Goal: Task Accomplishment & Management: Manage account settings

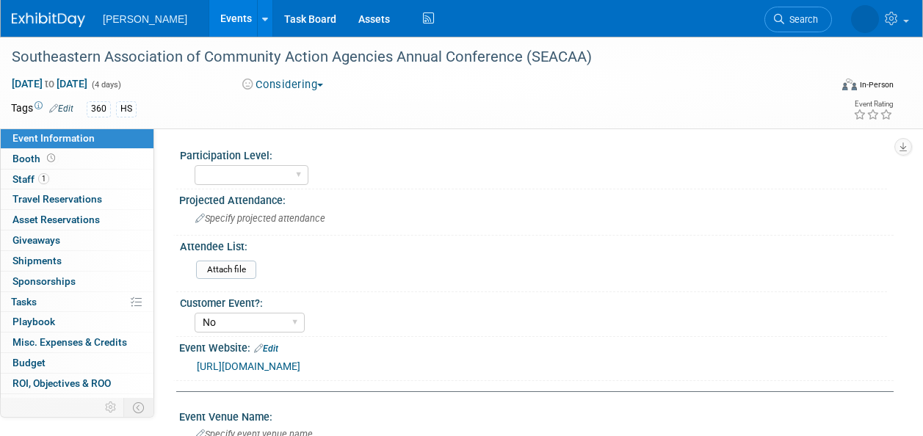
select select "No"
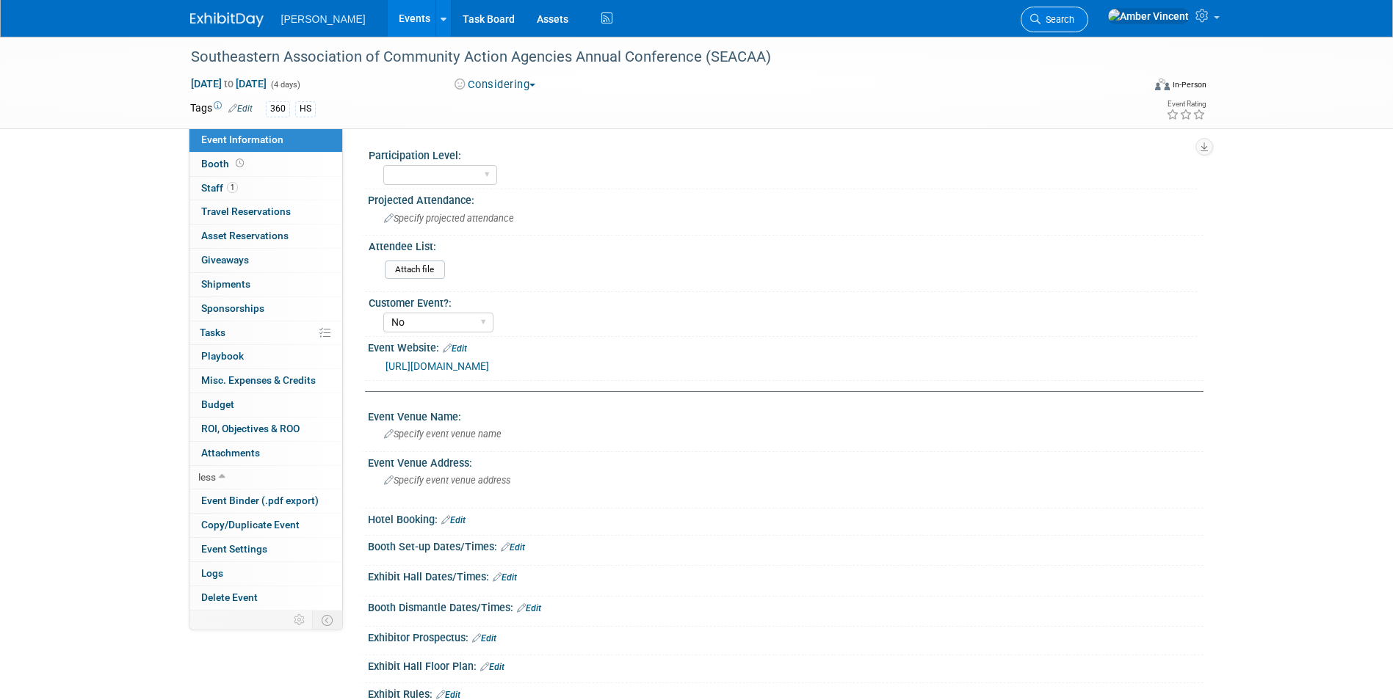
click at [922, 23] on span "Search" at bounding box center [1057, 19] width 34 height 11
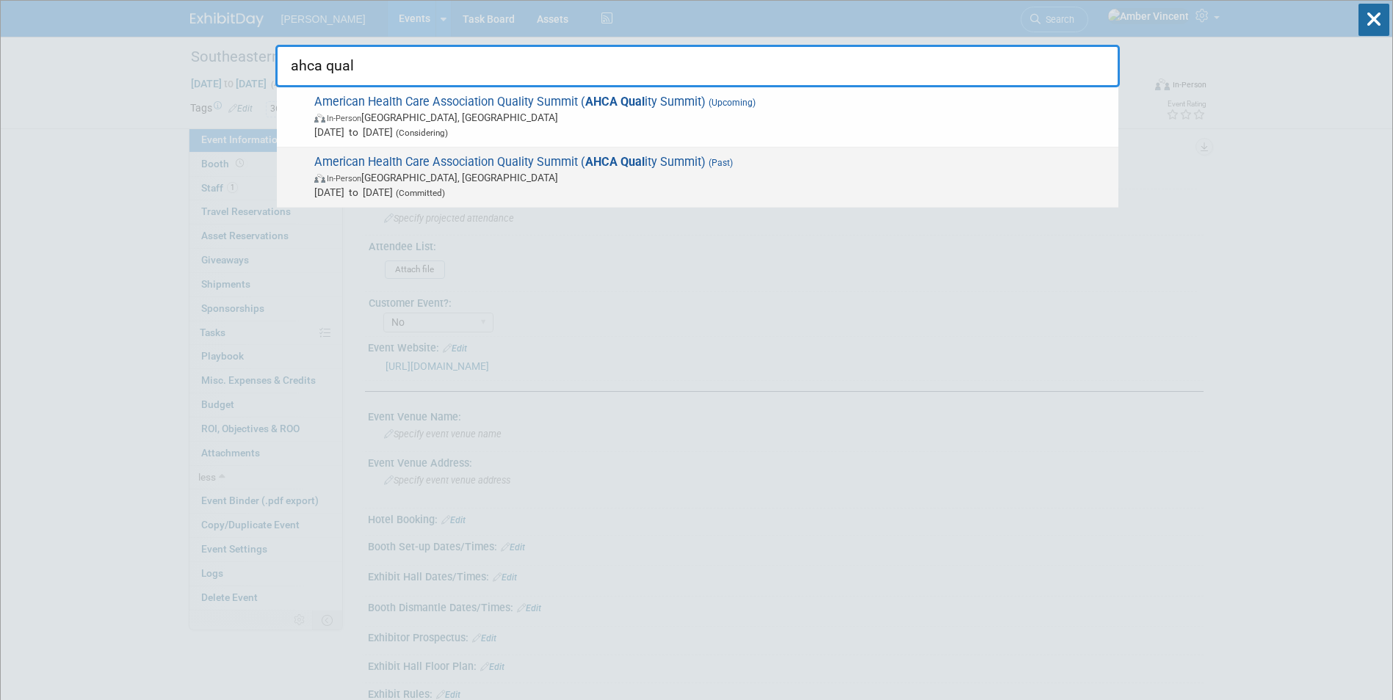
type input "ahca qual"
click at [478, 165] on span "American Health Care Association Quality Summit ( AHCA Qual ity Summit) (Past) …" at bounding box center [710, 177] width 801 height 45
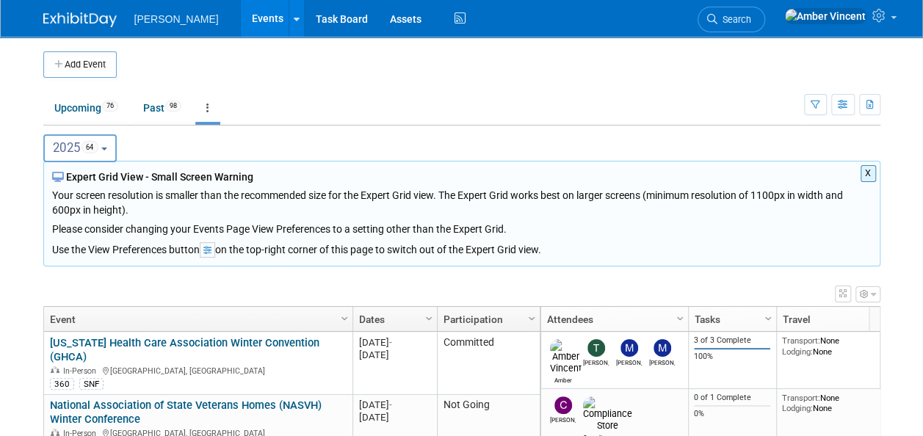
click at [112, 148] on button "2025 64" at bounding box center [80, 148] width 74 height 28
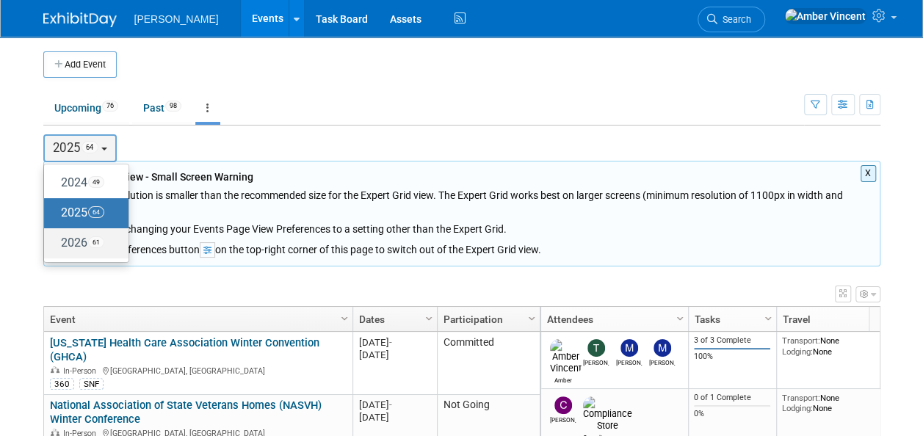
click at [85, 235] on label "2026 61" at bounding box center [82, 243] width 62 height 24
click at [56, 238] on input "2026 61" at bounding box center [51, 243] width 10 height 10
select select "2026"
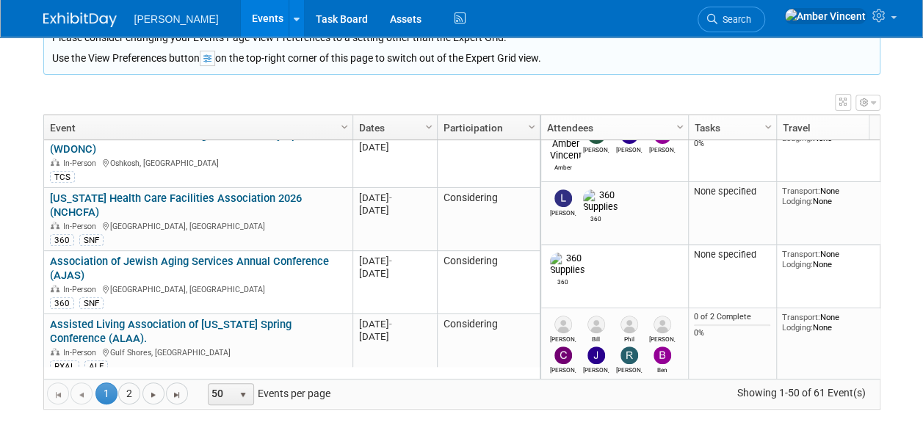
scroll to position [440, 0]
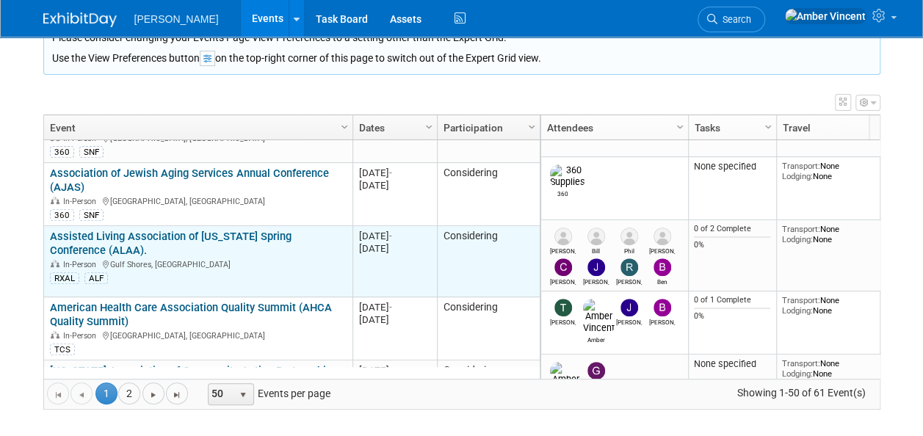
click at [234, 230] on link "Assisted Living Association of [US_STATE] Spring Conference (ALAA)." at bounding box center [171, 243] width 242 height 27
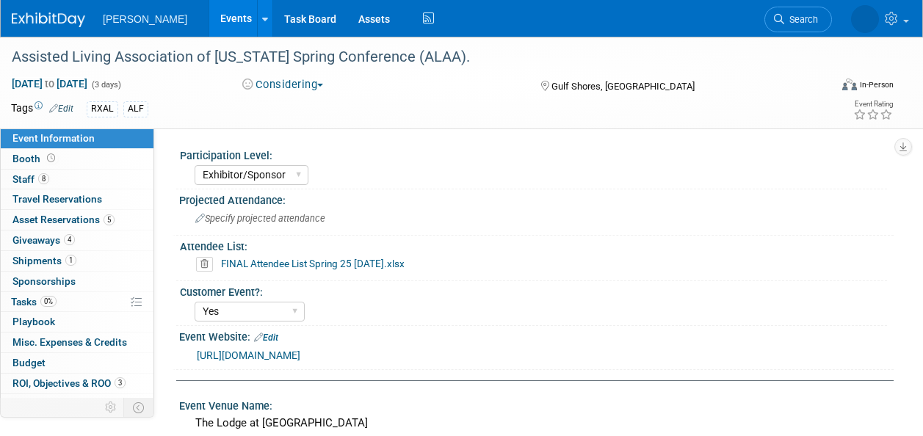
select select "Exhibitor/Sponsor"
select select "Yes"
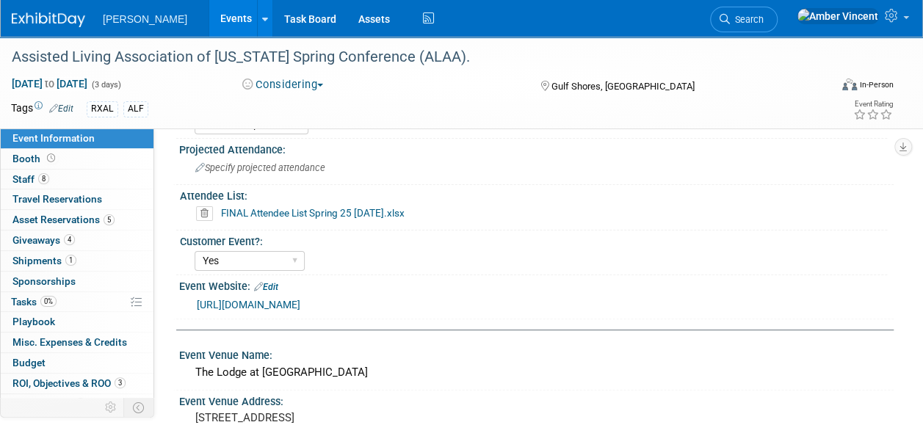
scroll to position [73, 0]
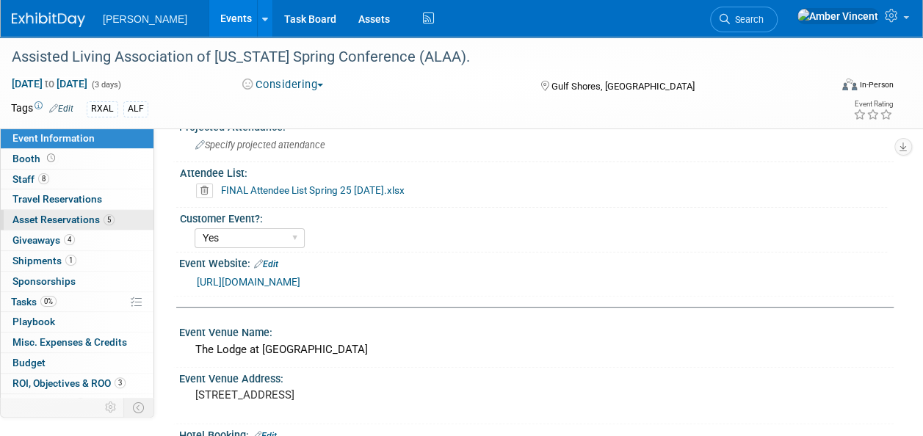
click at [86, 223] on span "Asset Reservations 5" at bounding box center [63, 220] width 102 height 12
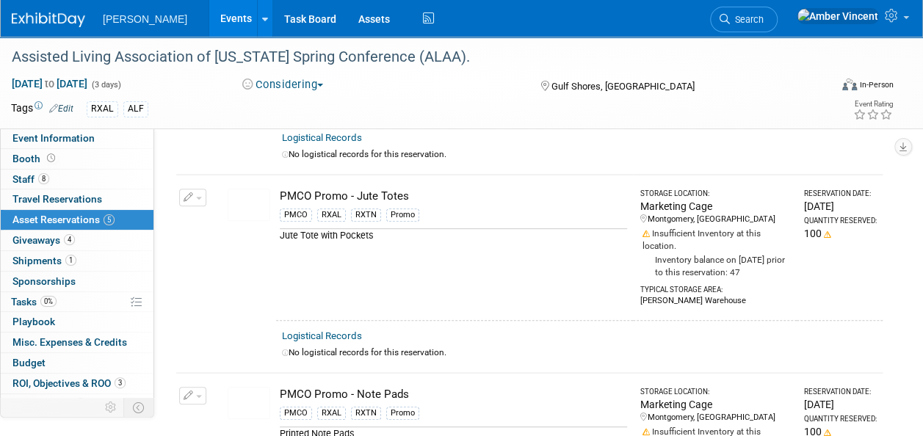
scroll to position [57, 0]
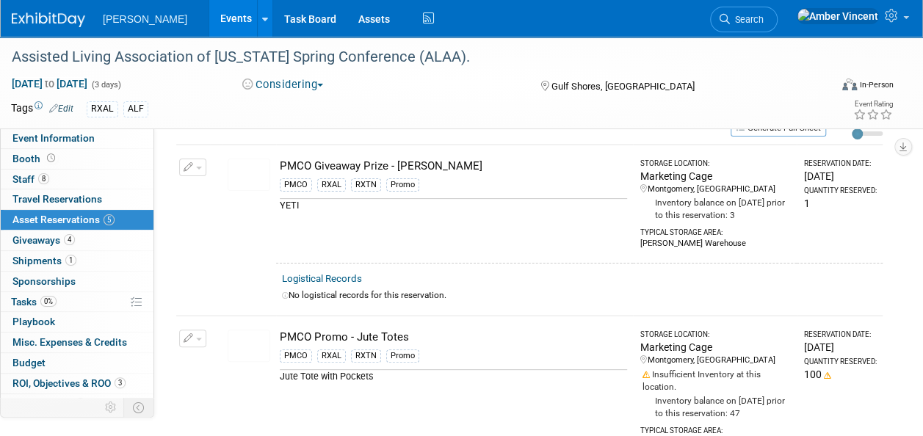
click at [209, 15] on link "Events" at bounding box center [236, 18] width 54 height 37
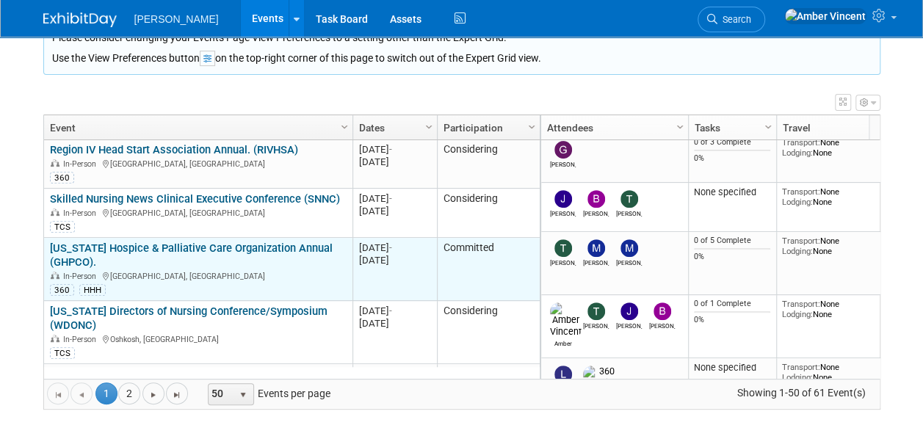
scroll to position [264, 0]
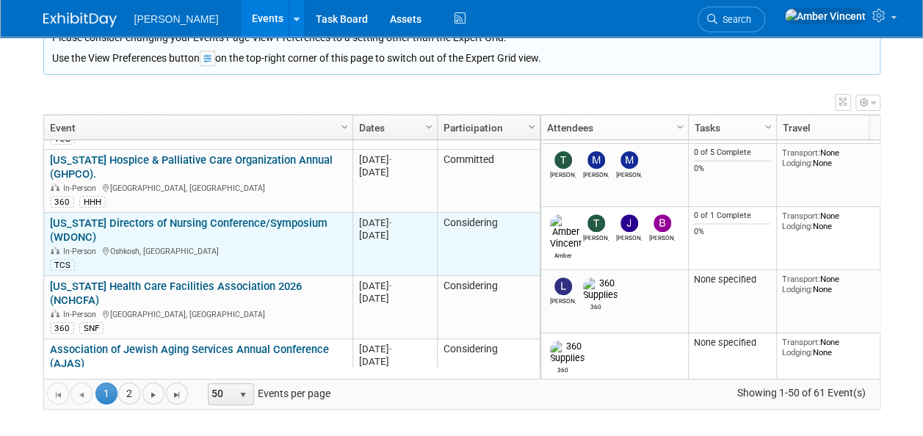
click at [201, 217] on link "[US_STATE] Directors of Nursing Conference/Symposium (WDONC)" at bounding box center [189, 230] width 278 height 27
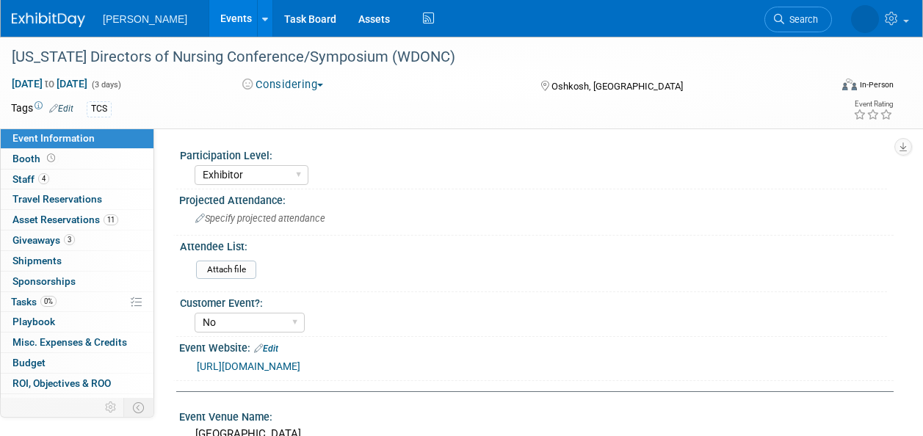
select select "Exhibitor"
select select "No"
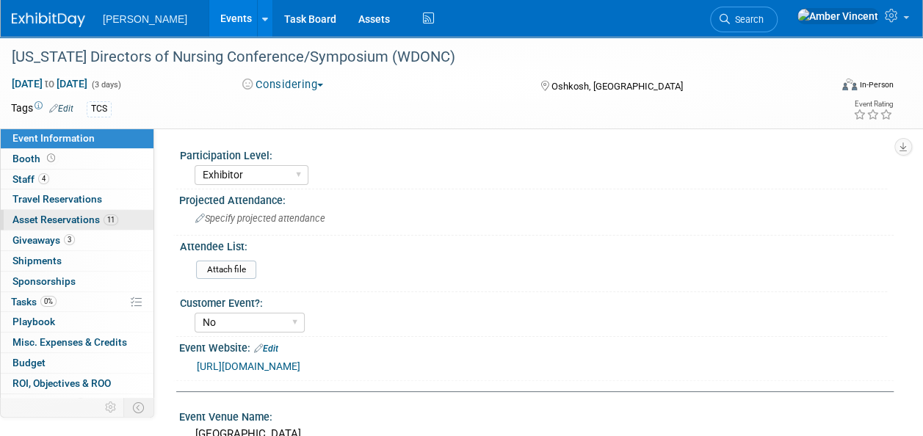
click at [73, 221] on span "Asset Reservations 11" at bounding box center [65, 220] width 106 height 12
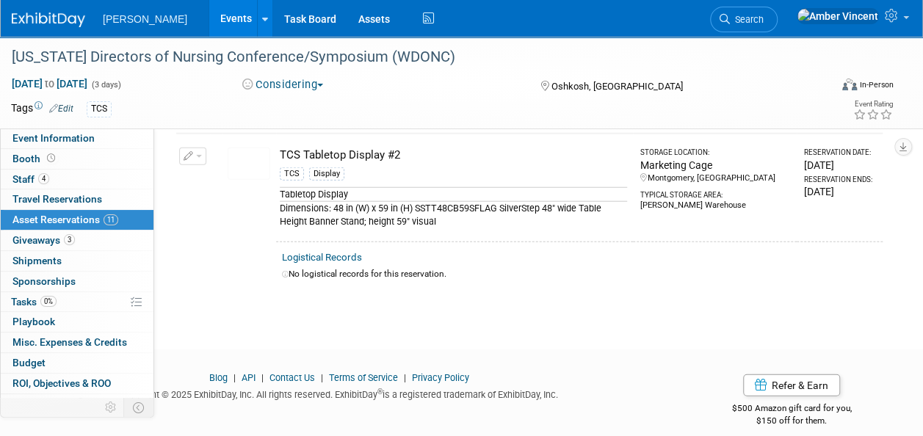
scroll to position [1758, 0]
click at [209, 12] on link "Events" at bounding box center [236, 18] width 54 height 37
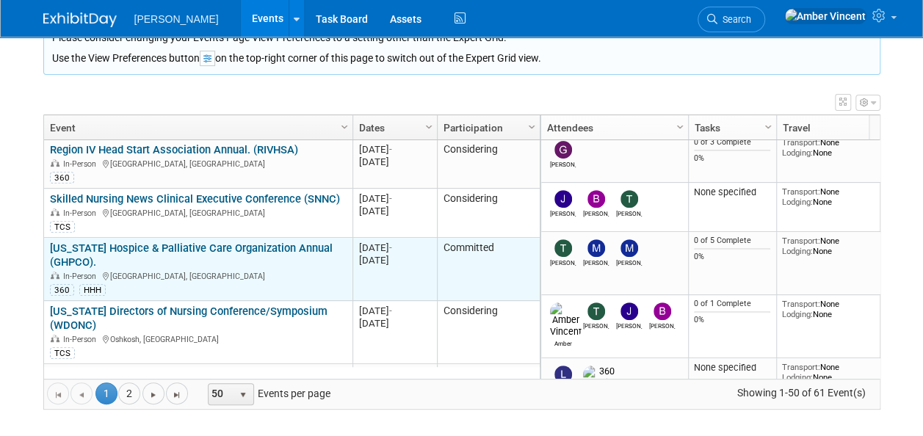
scroll to position [264, 0]
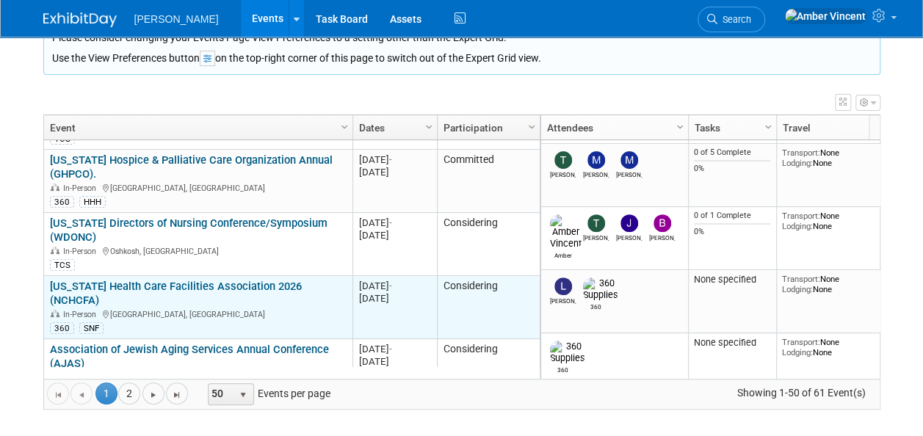
click at [207, 280] on link "[US_STATE] Health Care Facilities Association 2026 (NCHCFA)" at bounding box center [176, 293] width 252 height 27
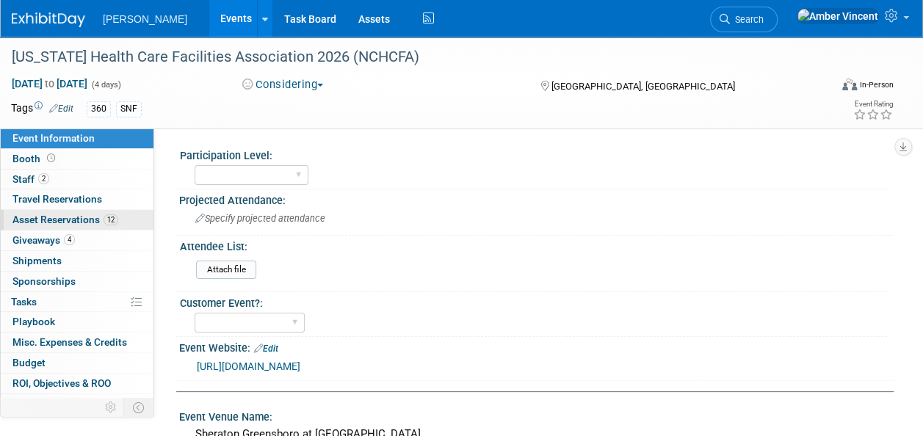
click at [79, 217] on span "Asset Reservations 12" at bounding box center [65, 220] width 106 height 12
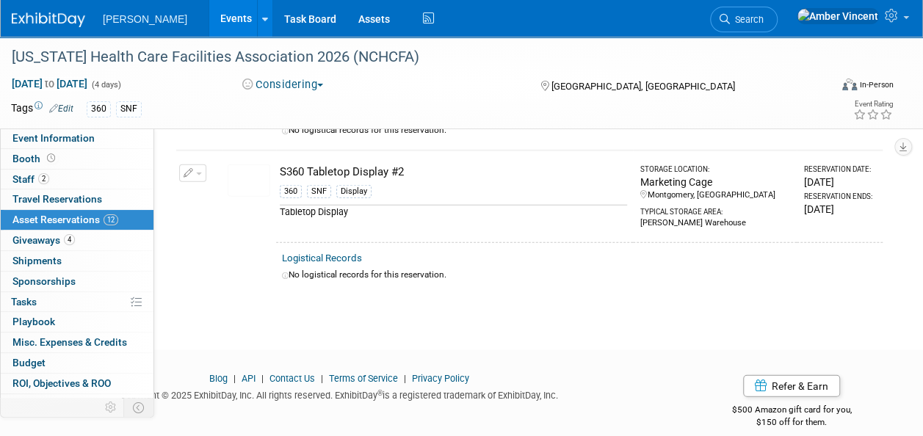
scroll to position [1857, 0]
click at [209, 16] on link "Events" at bounding box center [236, 18] width 54 height 37
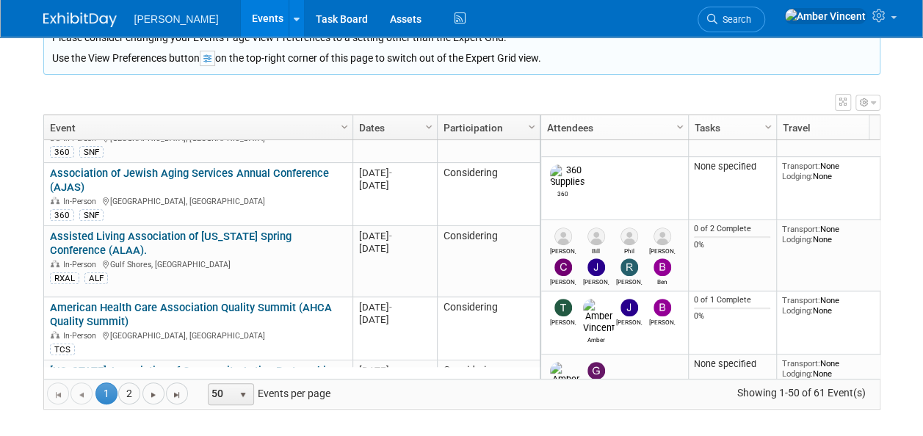
scroll to position [529, 0]
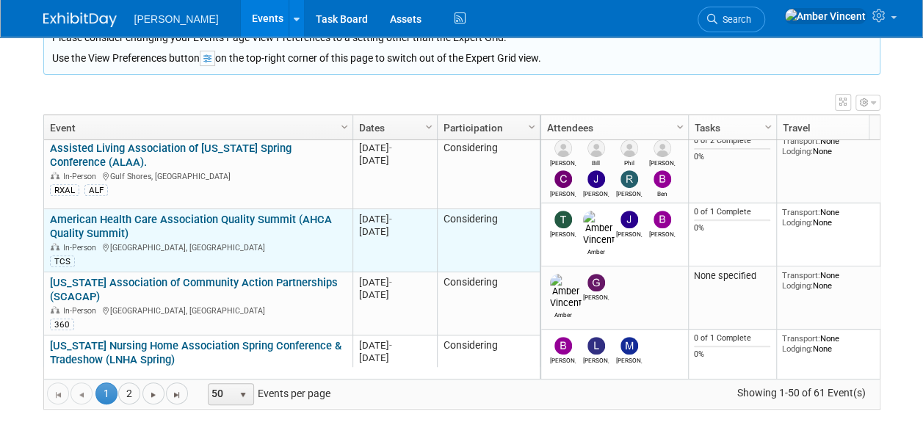
click at [300, 213] on link "American Health Care Association Quality Summit (AHCA Quality Summit)" at bounding box center [191, 226] width 282 height 27
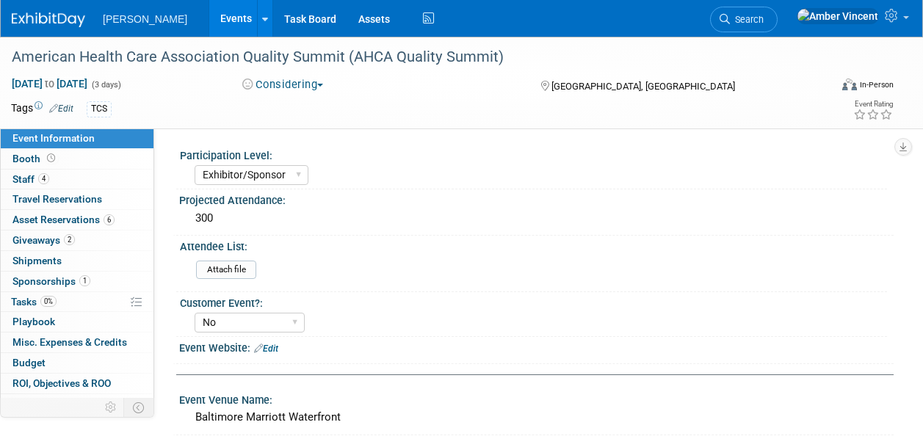
select select "Exhibitor/Sponsor"
select select "No"
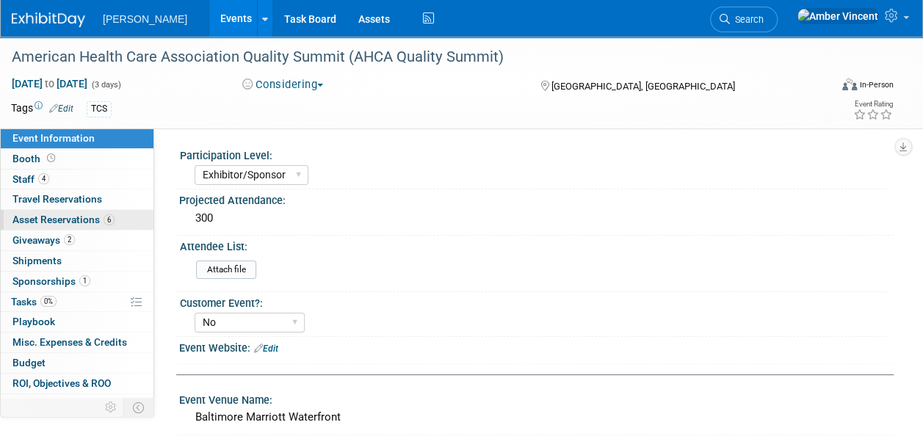
click at [91, 220] on span "Asset Reservations 6" at bounding box center [63, 220] width 102 height 12
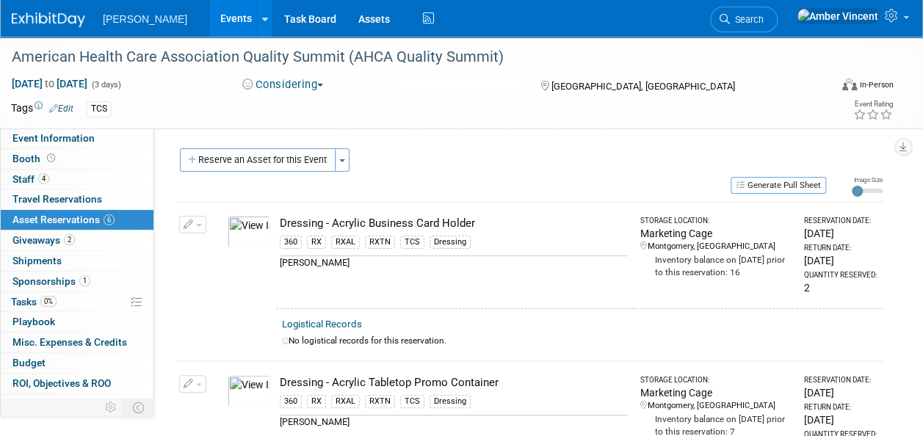
click at [228, 156] on button "Reserve an Asset for this Event" at bounding box center [258, 159] width 156 height 23
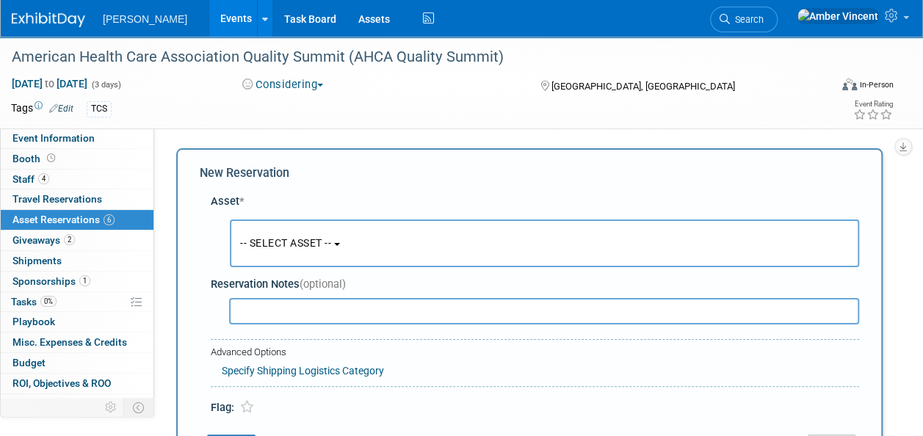
scroll to position [14, 0]
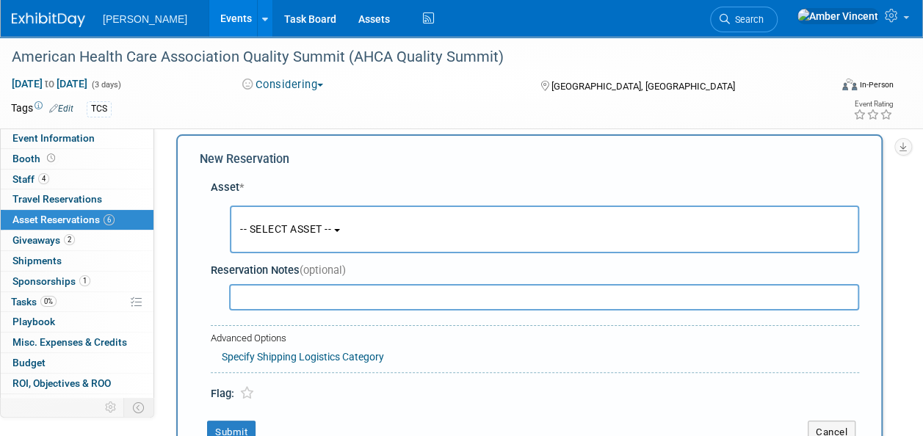
drag, startPoint x: 294, startPoint y: 225, endPoint x: 305, endPoint y: 250, distance: 26.6
click at [294, 225] on span "-- SELECT ASSET --" at bounding box center [285, 229] width 91 height 12
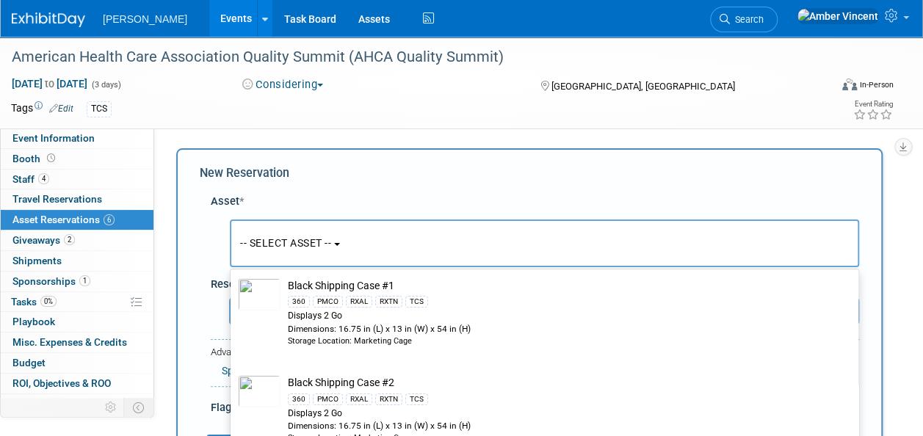
scroll to position [0, 0]
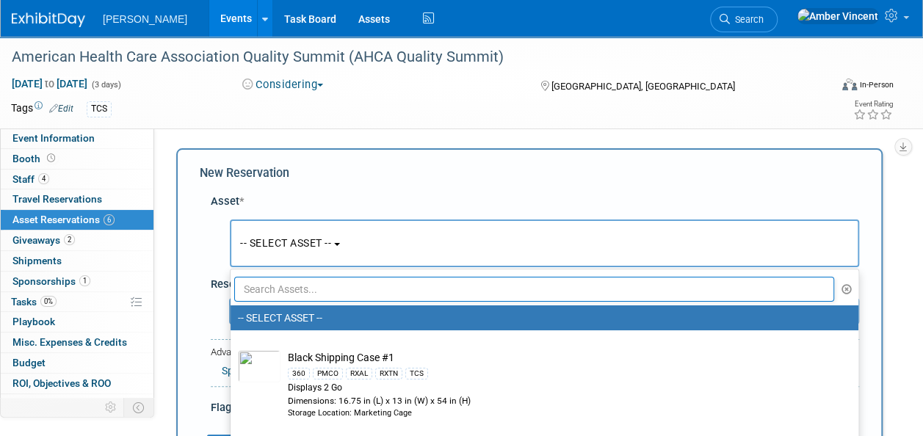
click at [417, 286] on input "text" at bounding box center [534, 289] width 600 height 25
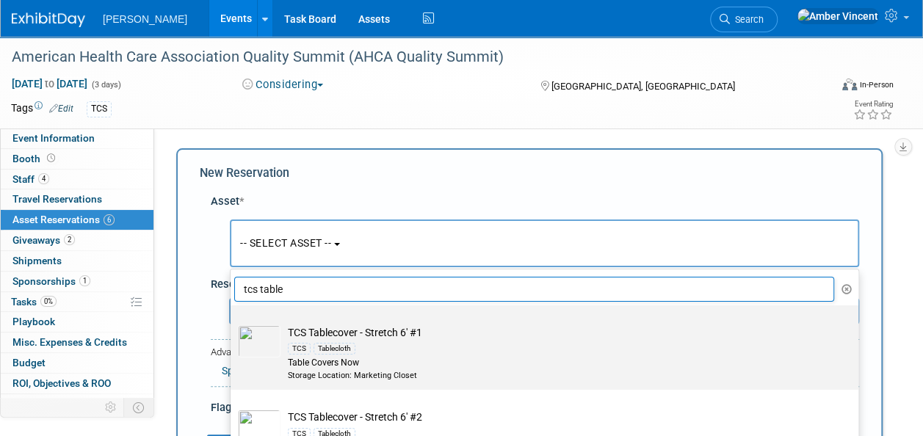
type input "tcs table"
click at [411, 349] on div "TCS Tablecloth" at bounding box center [558, 348] width 541 height 17
click at [233, 323] on input "TCS Tablecover - Stretch 6' #1 TCS Tablecloth Table Covers Now Storage Location…" at bounding box center [228, 318] width 10 height 10
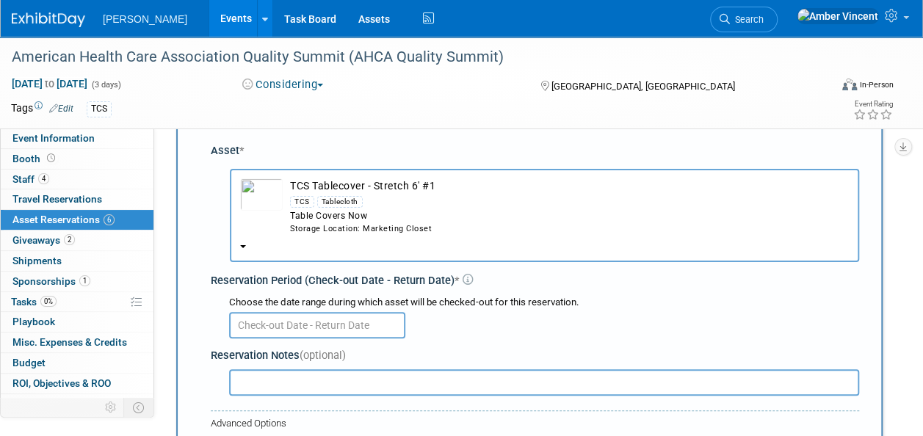
scroll to position [73, 0]
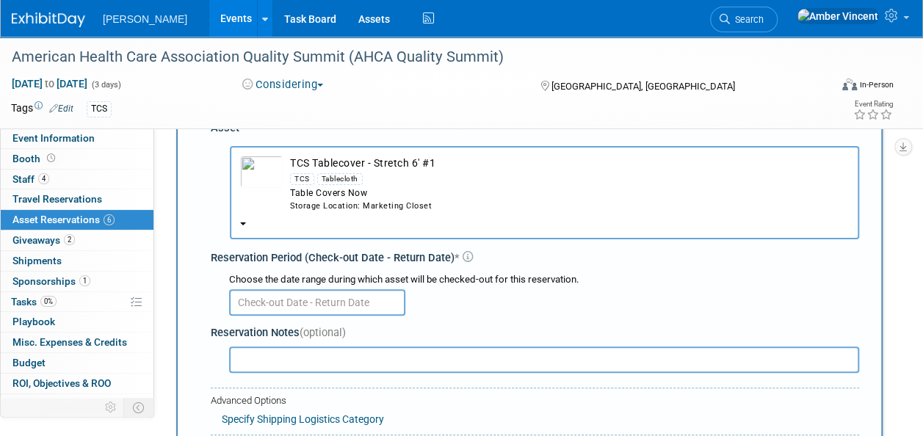
click at [364, 291] on input "text" at bounding box center [317, 302] width 176 height 26
click at [695, 262] on div "Reservation Period (Check-out Date - Return Date) *" at bounding box center [535, 257] width 648 height 15
click at [336, 189] on div "Table Covers Now" at bounding box center [569, 193] width 559 height 12
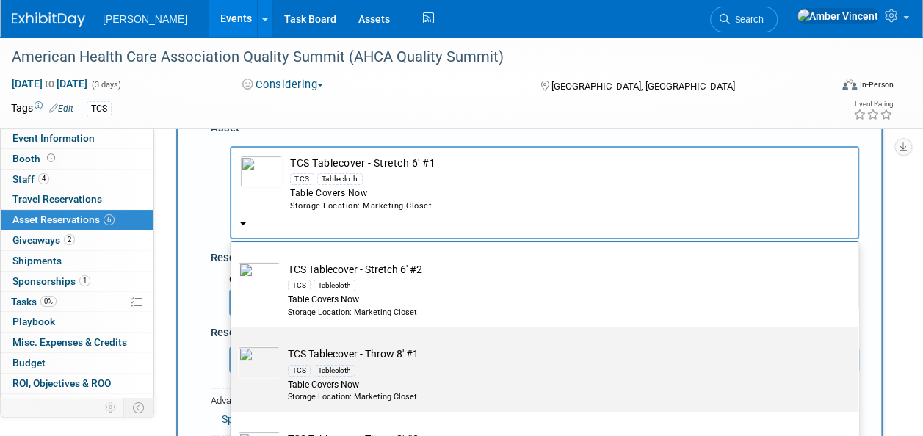
scroll to position [147, 0]
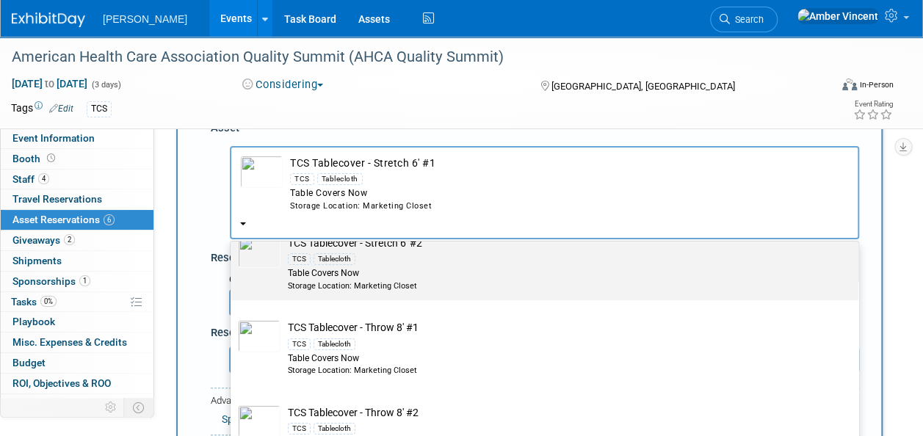
click at [352, 252] on div "TCS Tablecloth" at bounding box center [558, 258] width 541 height 17
click at [233, 233] on input "TCS Tablecover - Stretch 6' #2 TCS Tablecloth Table Covers Now Storage Location…" at bounding box center [228, 229] width 10 height 10
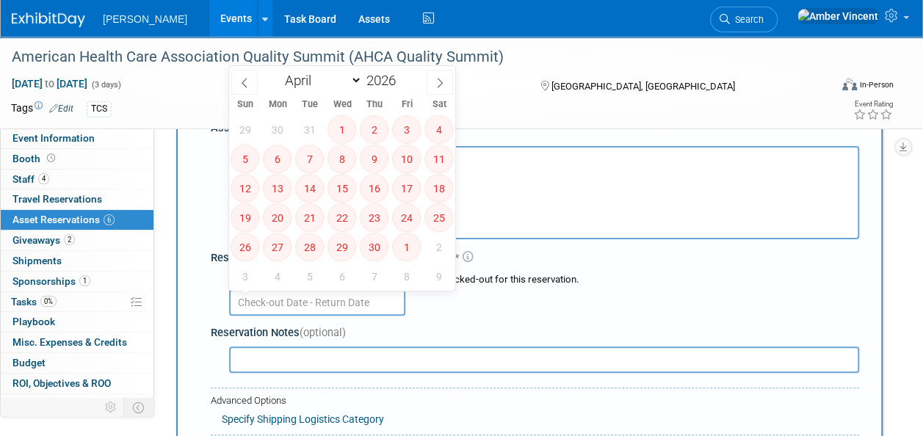
click at [336, 305] on input "text" at bounding box center [317, 302] width 176 height 26
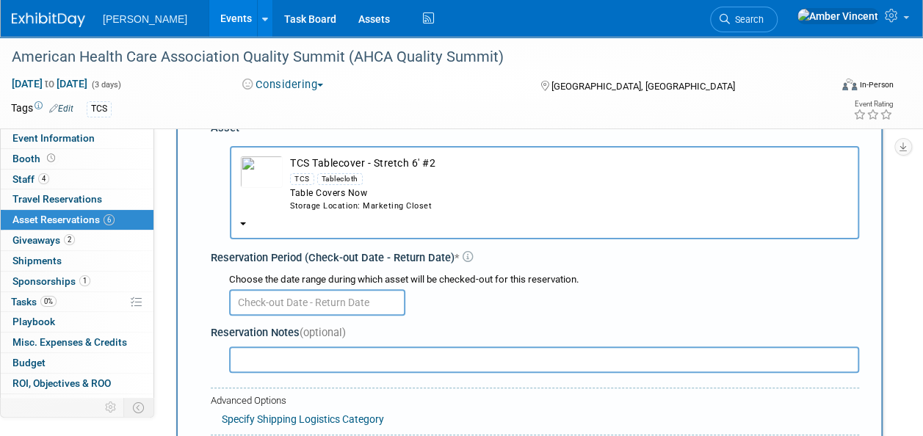
click at [607, 338] on div "Reservation Notes (optional)" at bounding box center [535, 332] width 648 height 15
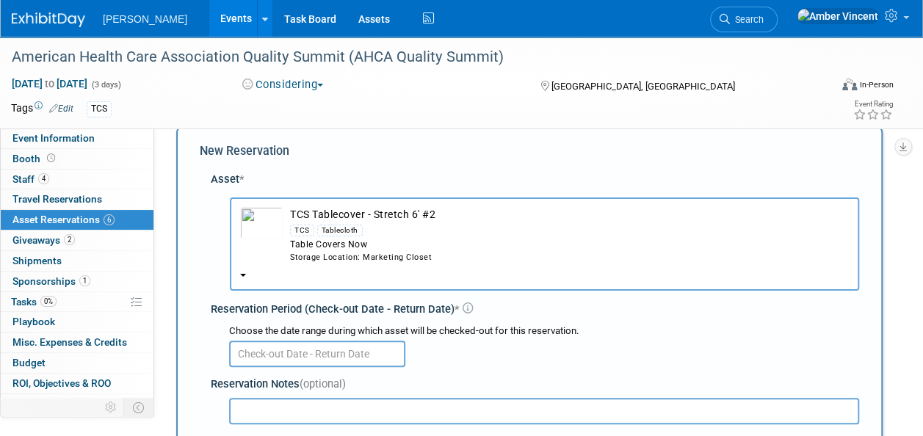
scroll to position [0, 0]
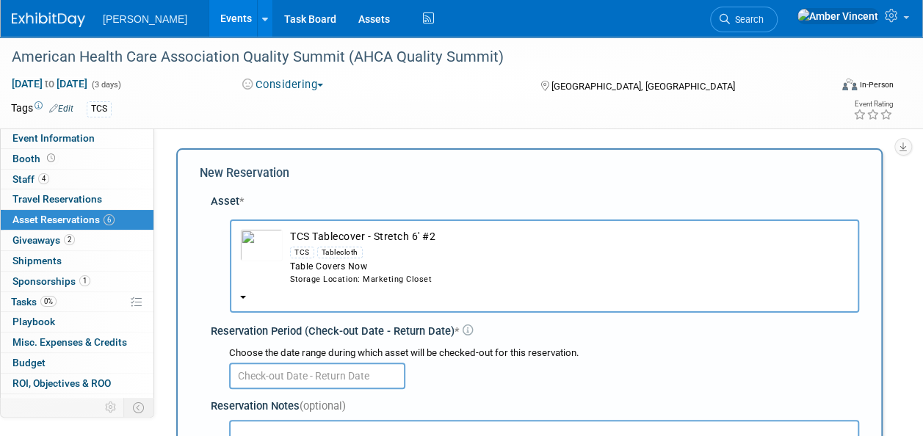
click at [390, 277] on div "Storage Location: Marketing Closet" at bounding box center [569, 280] width 559 height 12
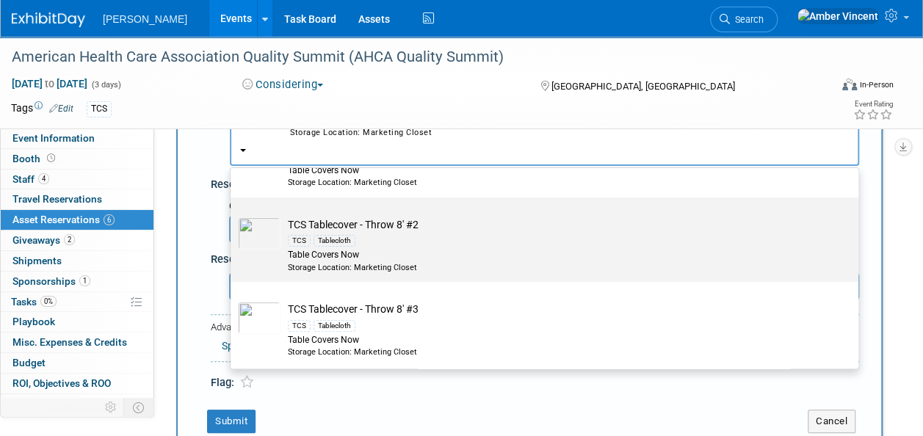
scroll to position [367, 0]
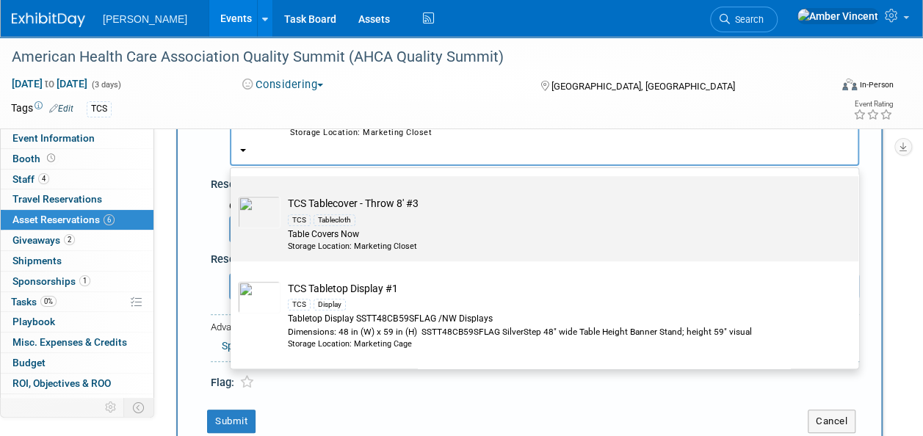
click at [398, 204] on td "TCS Tablecover - Throw 8' #3 TCS Tablecloth Table Covers Now Storage Location: …" at bounding box center [554, 224] width 548 height 56
click at [233, 194] on input "TCS Tablecover - Throw 8' #3 TCS Tablecloth Table Covers Now Storage Location: …" at bounding box center [228, 189] width 10 height 10
select select "10724054"
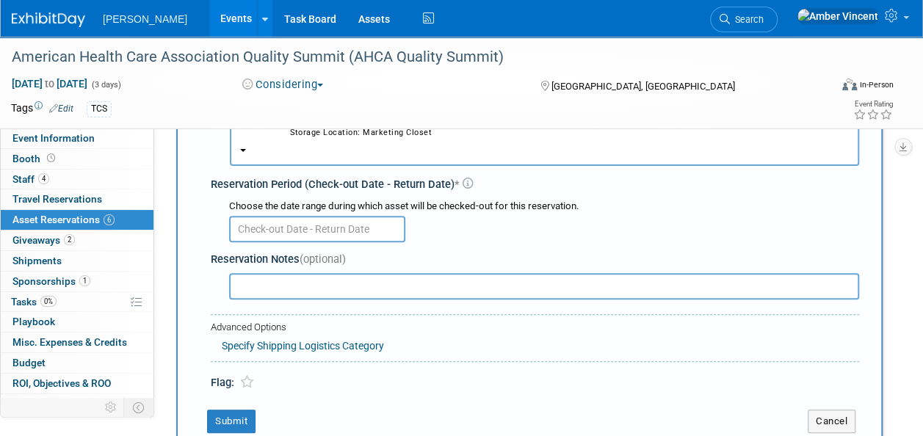
click at [374, 225] on input "text" at bounding box center [317, 229] width 176 height 26
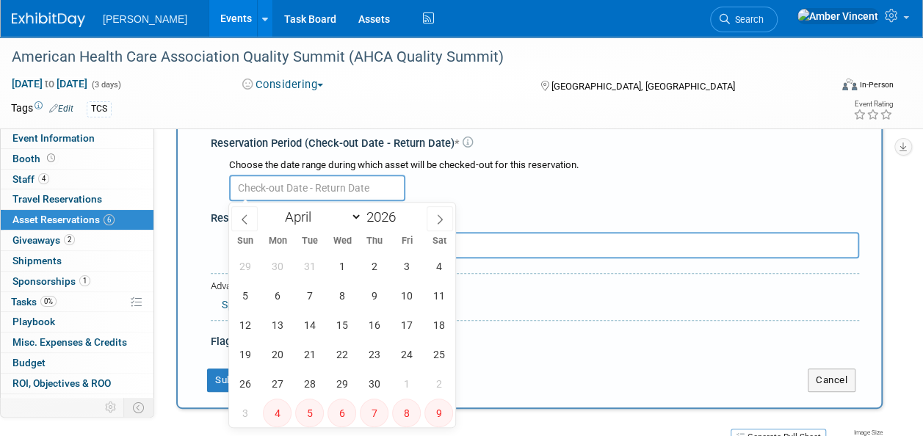
scroll to position [220, 0]
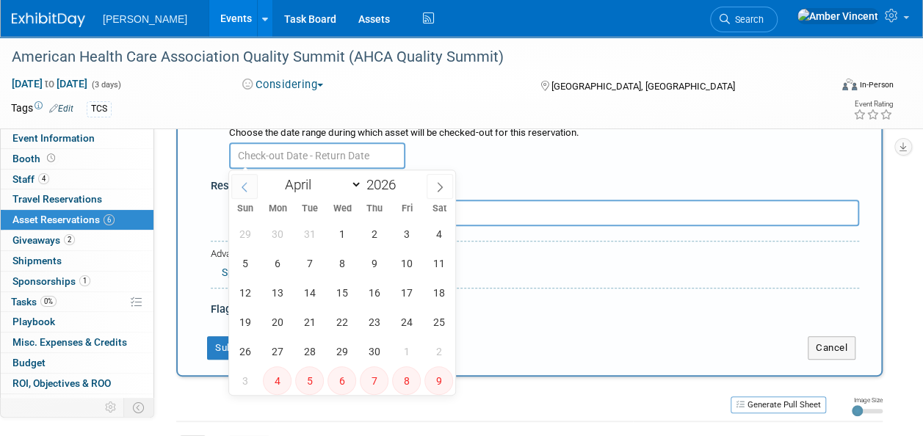
click at [240, 186] on icon at bounding box center [244, 187] width 10 height 10
select select "2"
click at [280, 351] on span "30" at bounding box center [277, 351] width 29 height 29
type input "Mar 30, 2026"
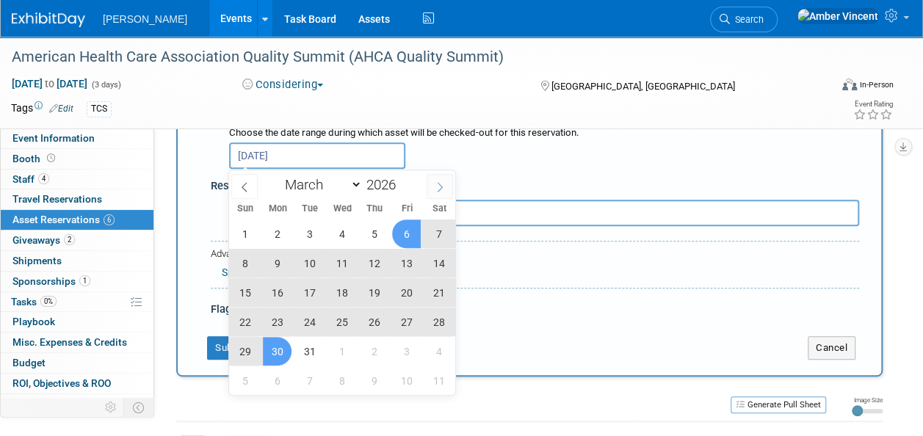
click at [438, 184] on icon at bounding box center [440, 187] width 10 height 10
select select "3"
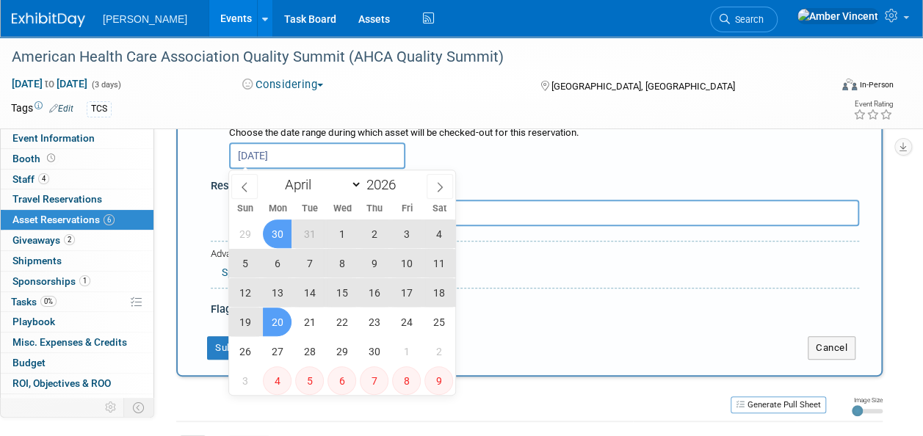
click at [275, 319] on span "20" at bounding box center [277, 322] width 29 height 29
type input "Mar 30, 2026 to Apr 20, 2026"
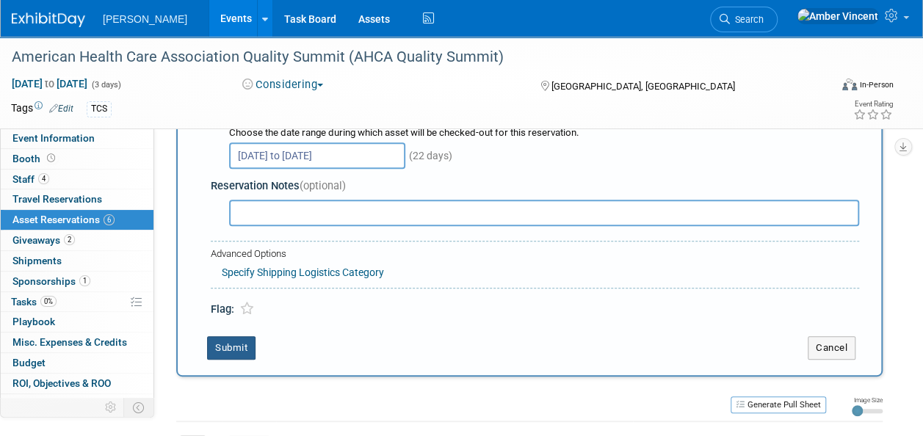
click at [247, 349] on button "Submit" at bounding box center [231, 347] width 48 height 23
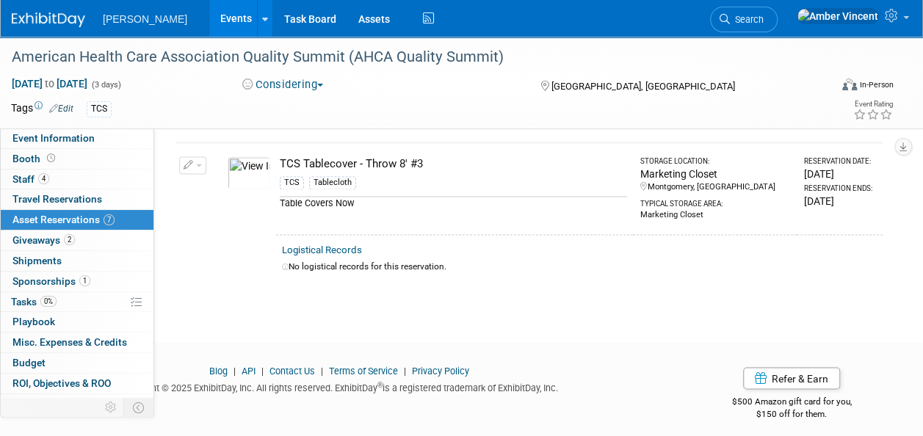
scroll to position [1051, 0]
click at [209, 18] on link "Events" at bounding box center [236, 18] width 54 height 37
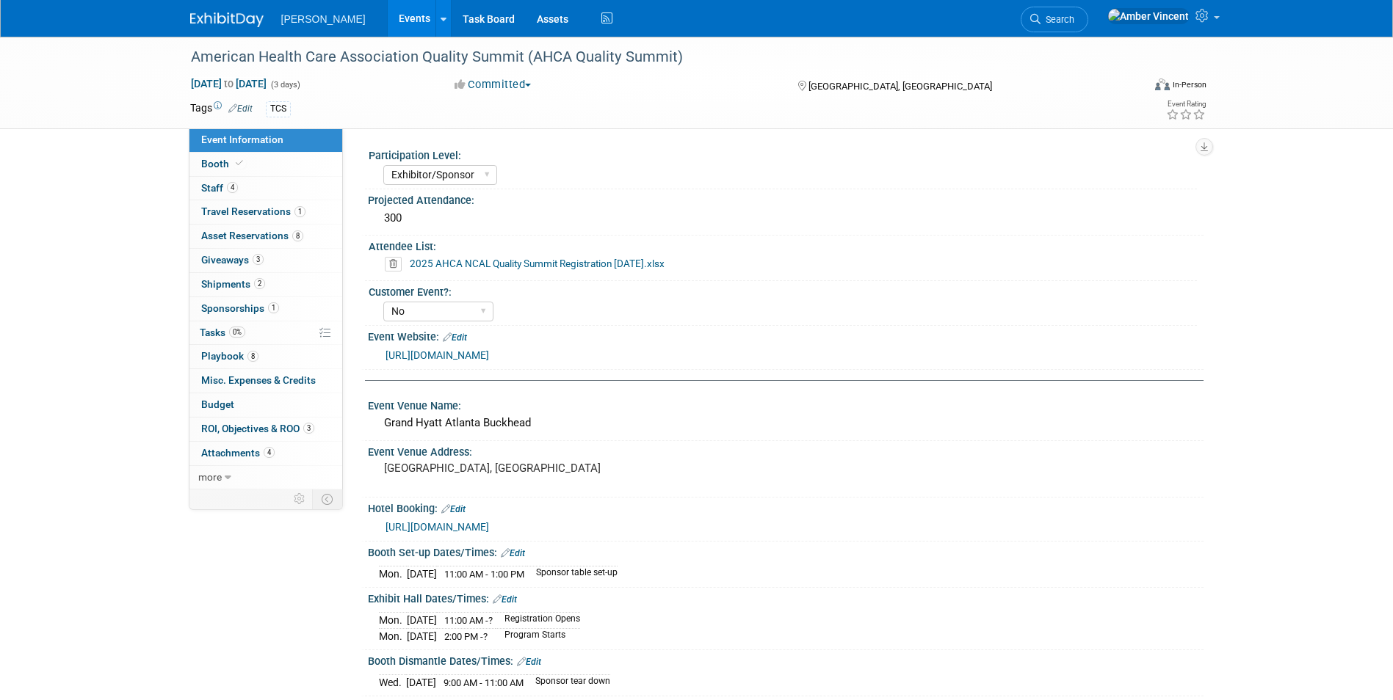
select select "Exhibitor/Sponsor"
select select "No"
click at [276, 236] on span "Asset Reservations 8" at bounding box center [252, 236] width 102 height 12
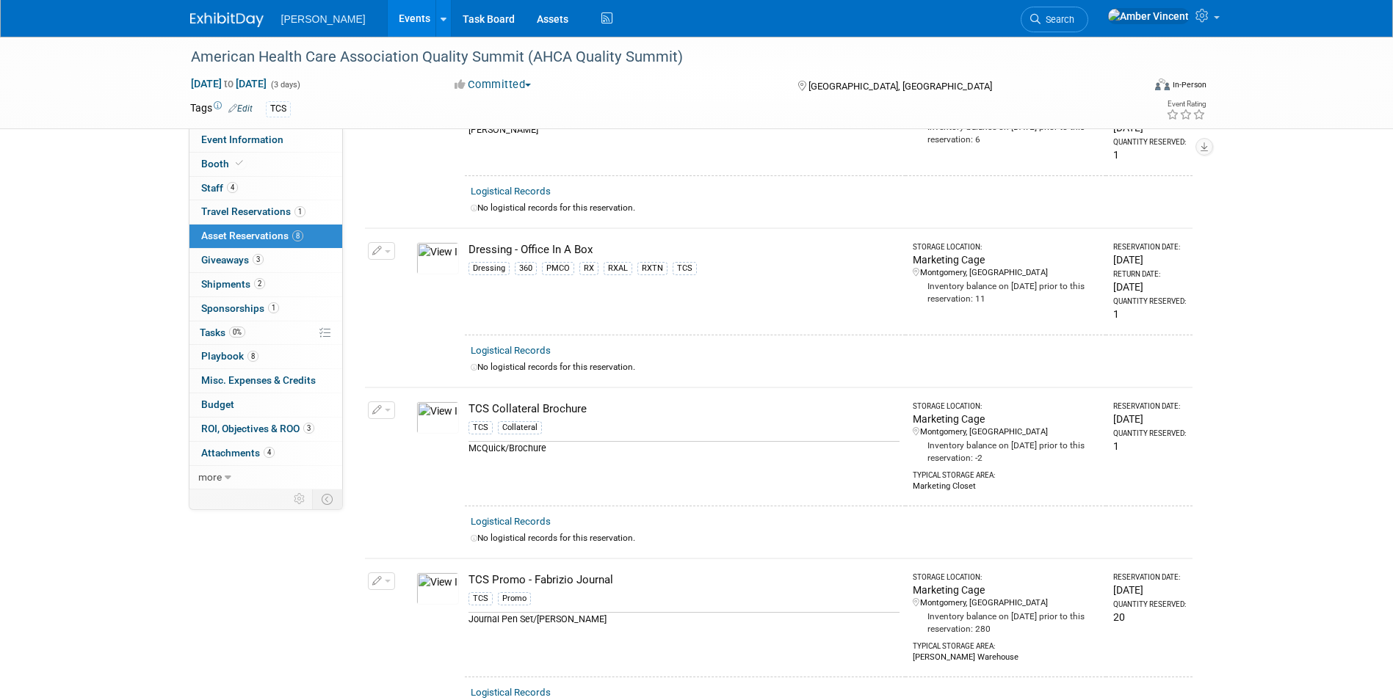
scroll to position [294, 0]
click at [1074, 23] on span "Search" at bounding box center [1057, 19] width 34 height 11
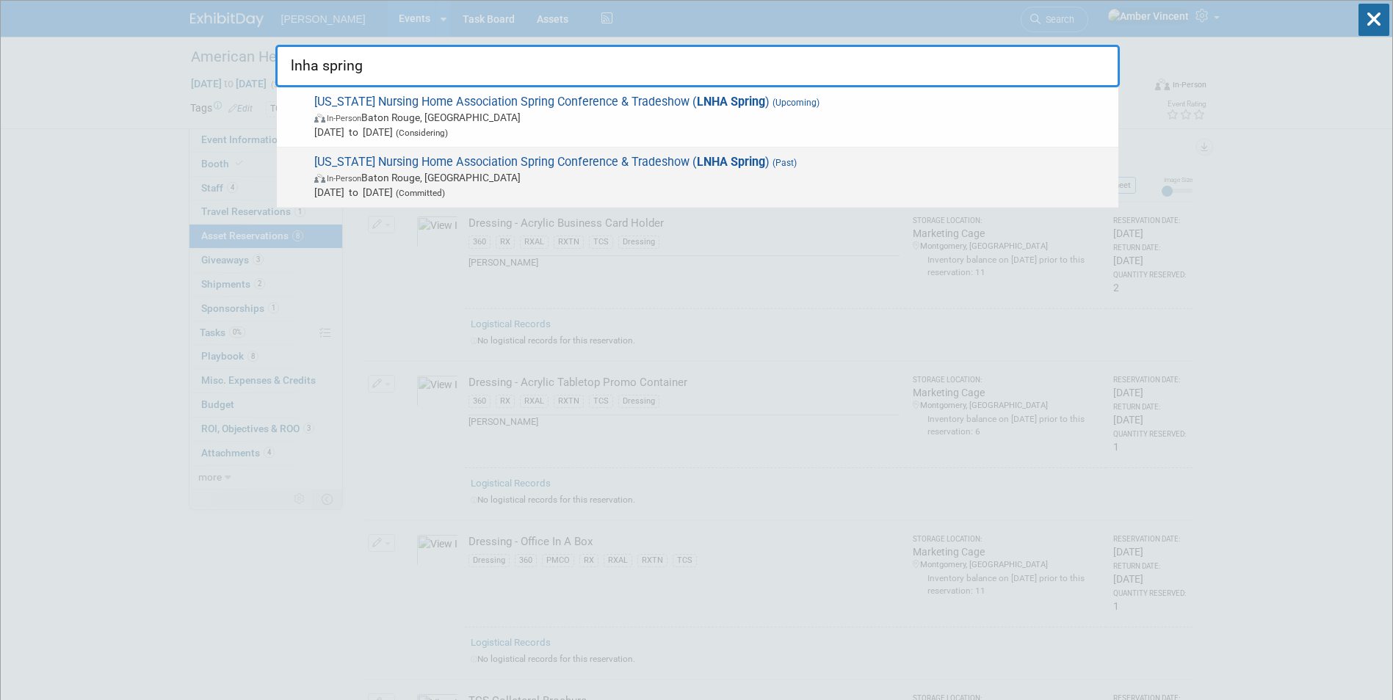
type input "lnha spring"
click at [472, 166] on span "Louisiana Nursing Home Association Spring Conference & Tradeshow ( LNHA Spring …" at bounding box center [710, 177] width 801 height 45
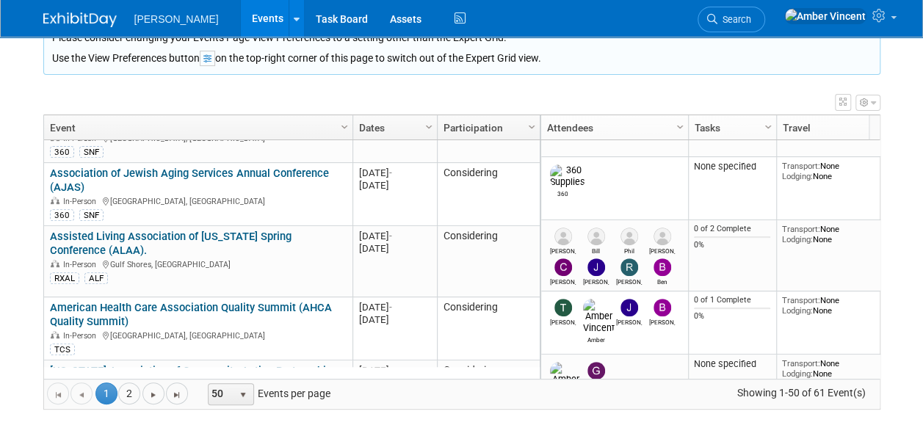
scroll to position [529, 0]
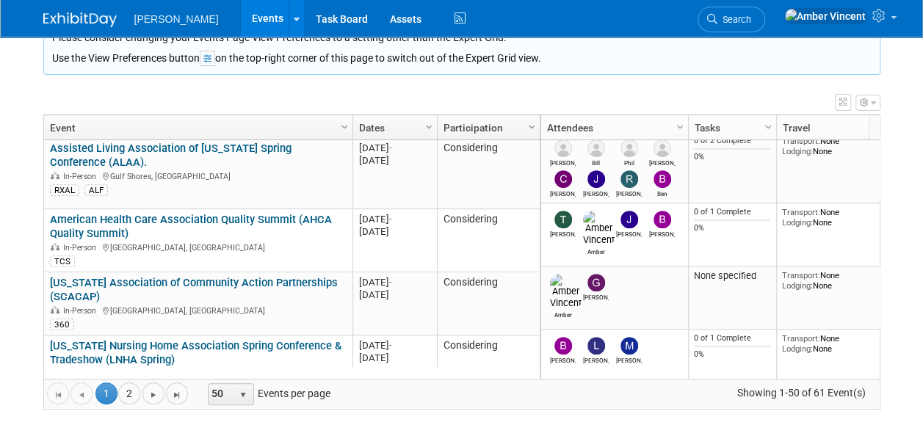
click at [213, 276] on link "[US_STATE] Association of Community Action Partnerships (SCACAP)" at bounding box center [194, 289] width 288 height 27
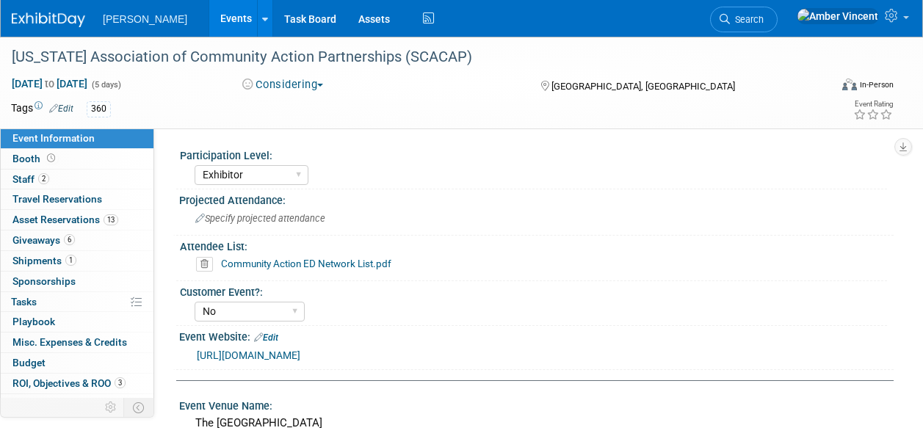
select select "Exhibitor"
select select "No"
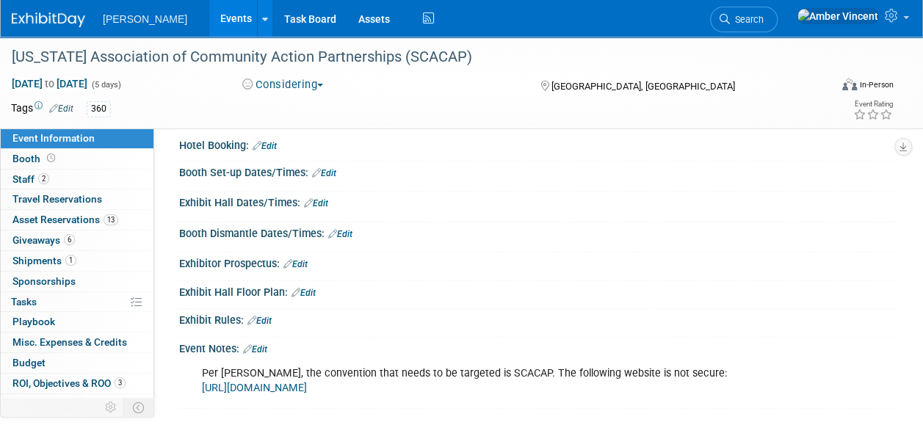
scroll to position [490, 0]
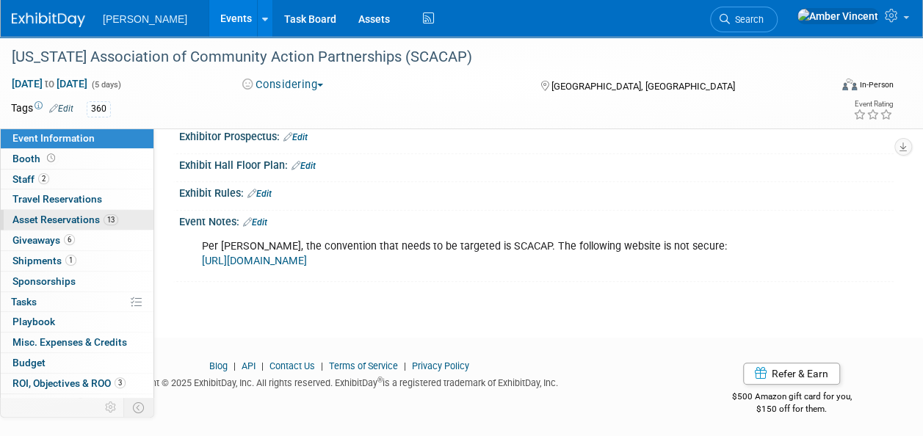
click at [56, 222] on span "Asset Reservations 13" at bounding box center [65, 220] width 106 height 12
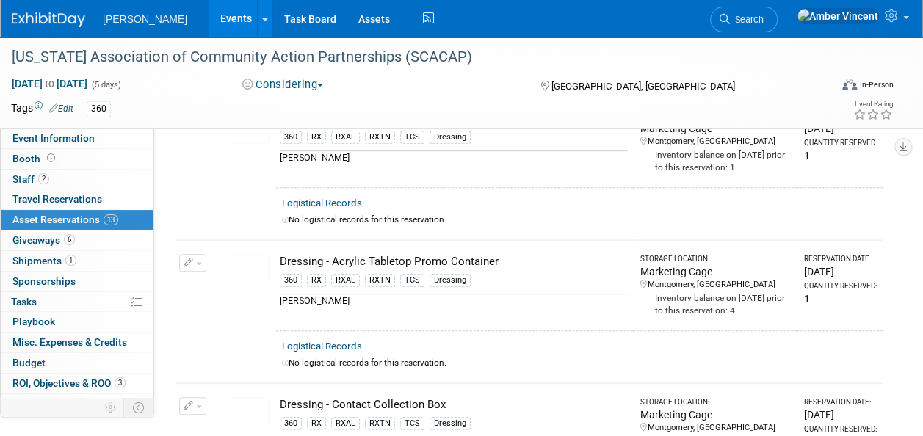
scroll to position [0, 0]
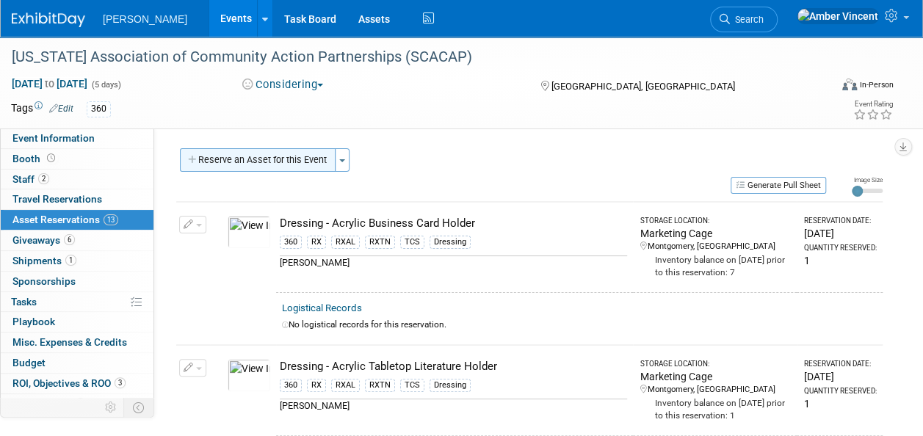
click at [224, 164] on button "Reserve an Asset for this Event" at bounding box center [258, 159] width 156 height 23
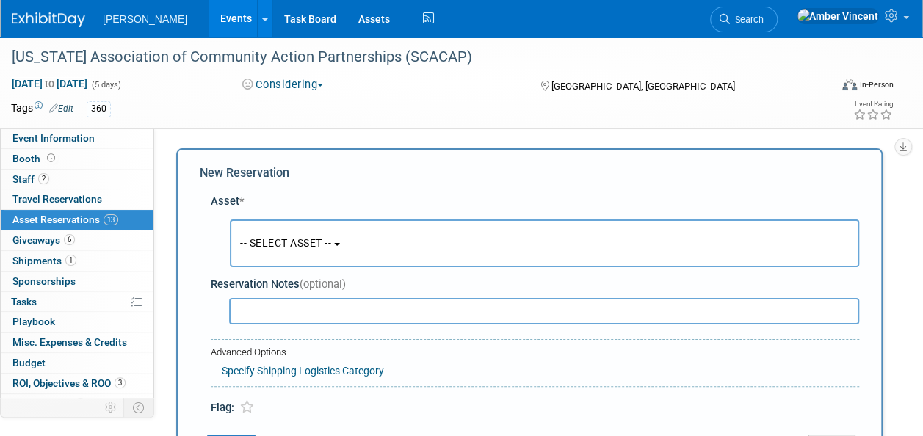
scroll to position [14, 0]
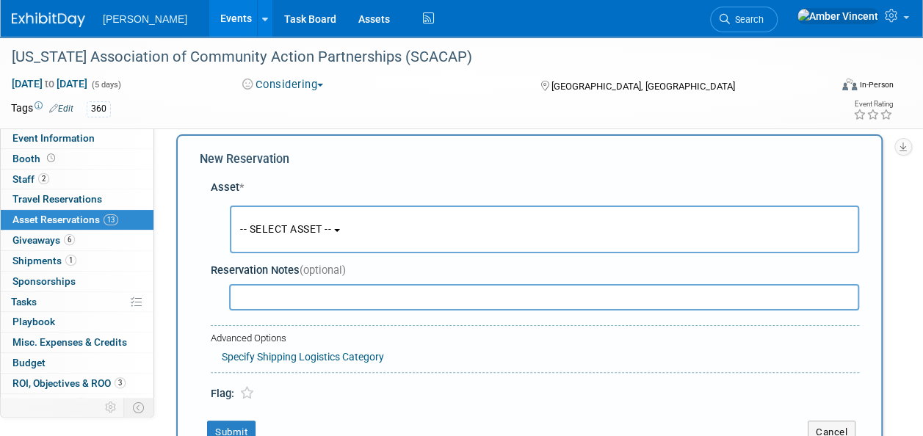
drag, startPoint x: 283, startPoint y: 229, endPoint x: 285, endPoint y: 250, distance: 20.7
click at [283, 231] on span "-- SELECT ASSET --" at bounding box center [285, 229] width 91 height 12
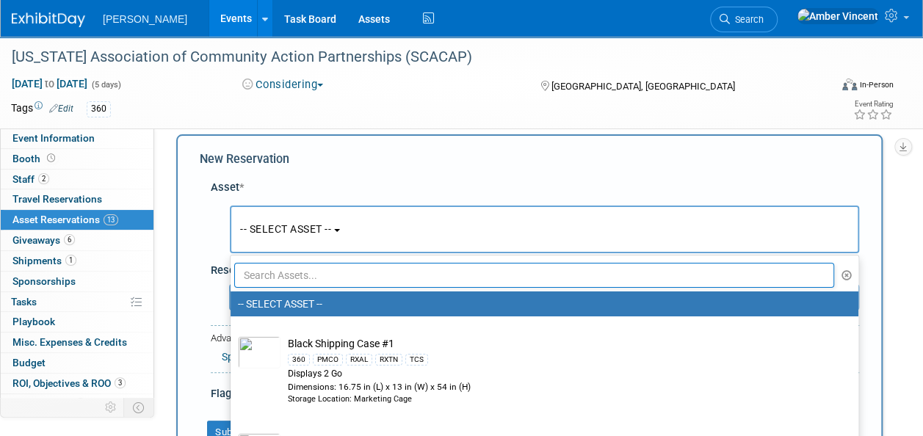
click at [293, 277] on input "text" at bounding box center [534, 275] width 600 height 25
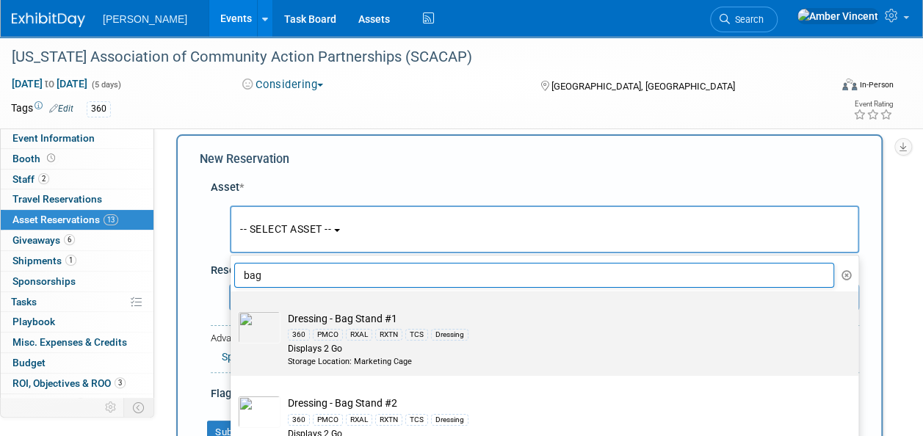
type input "bag"
click at [356, 337] on div "RXAL" at bounding box center [359, 335] width 26 height 12
click at [233, 309] on input "Dressing - Bag Stand #1 360 PMCO RXAL RXTN TCS Dressing Displays 2 Go Storage L…" at bounding box center [228, 305] width 10 height 10
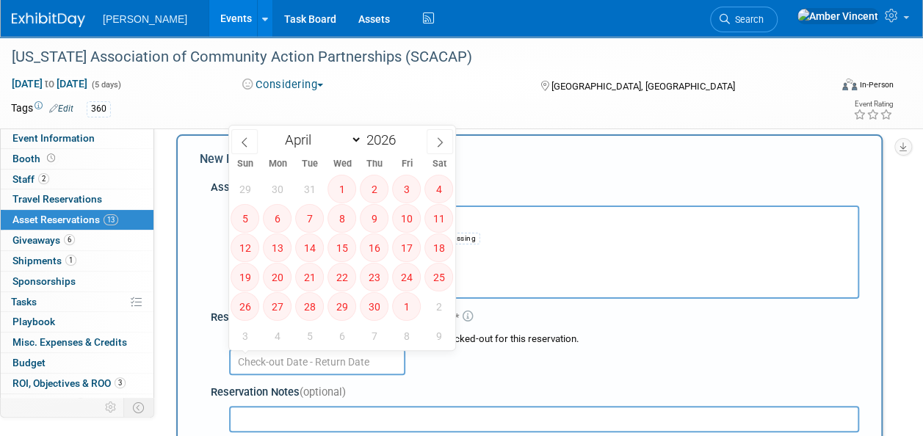
click at [315, 357] on input "text" at bounding box center [317, 362] width 176 height 26
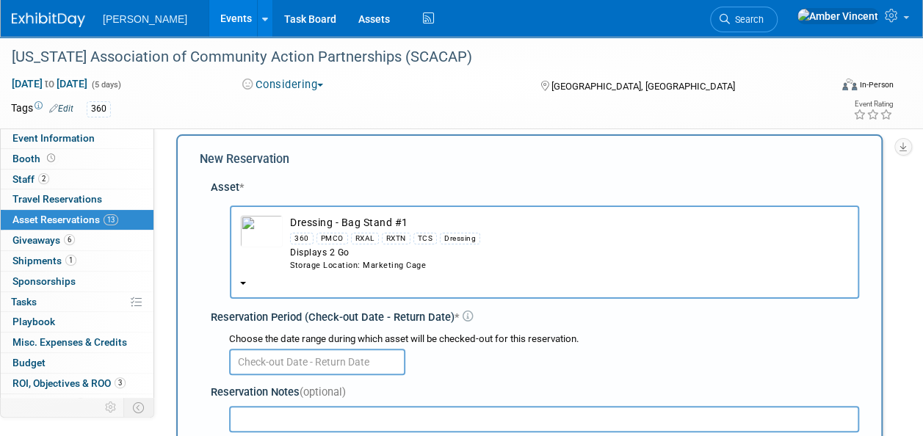
click at [659, 333] on div "Choose the date range during which asset will be checked-out for this reservati…" at bounding box center [544, 340] width 630 height 14
click at [385, 230] on div "360 PMCO RXAL RXTN TCS Dressing" at bounding box center [569, 238] width 559 height 17
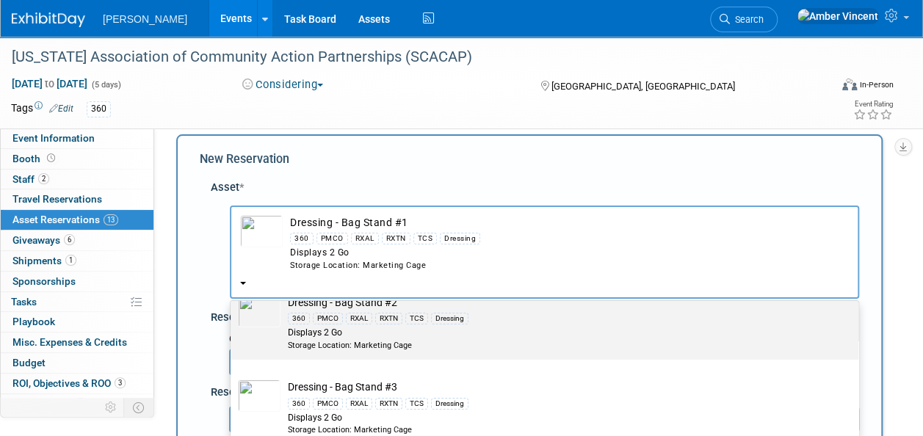
scroll to position [73, 0]
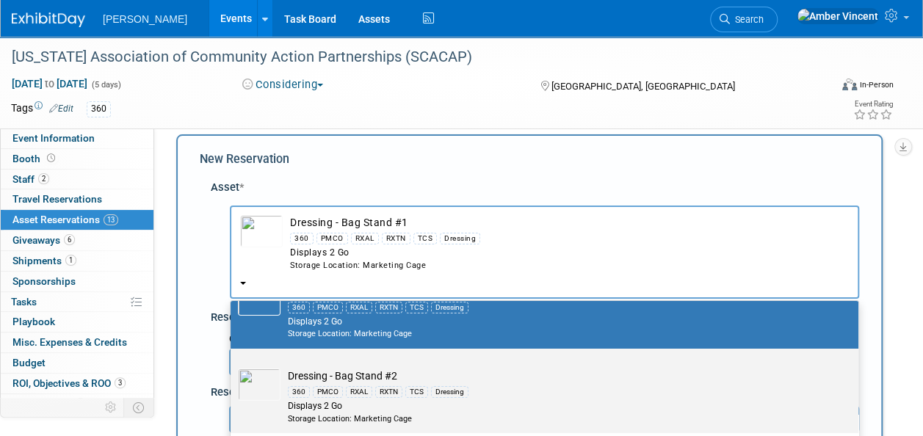
click at [385, 398] on div "360 PMCO RXAL RXTN TCS Dressing" at bounding box center [558, 391] width 541 height 17
click at [233, 366] on input "Dressing - Bag Stand #2 360 PMCO RXAL RXTN TCS Dressing Displays 2 Go Storage L…" at bounding box center [228, 362] width 10 height 10
select select "10722536"
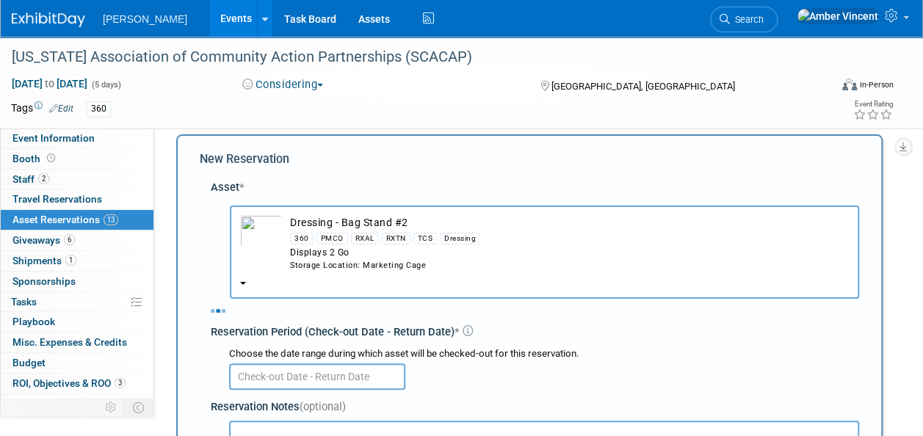
select select "3"
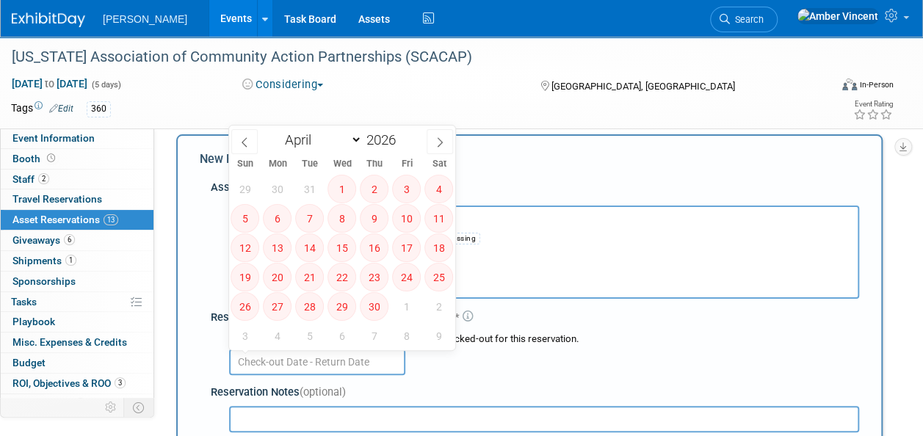
click at [327, 372] on input "text" at bounding box center [317, 362] width 176 height 26
click at [439, 360] on div at bounding box center [544, 361] width 630 height 29
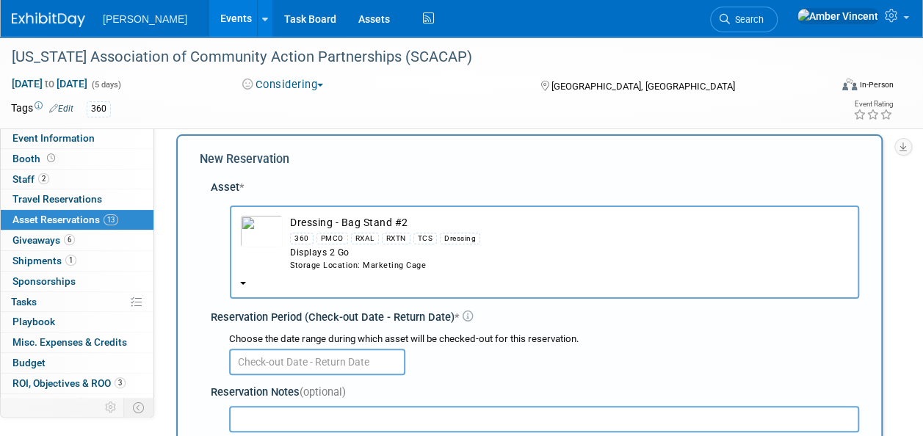
click at [374, 266] on div "Storage Location: Marketing Cage" at bounding box center [569, 266] width 559 height 12
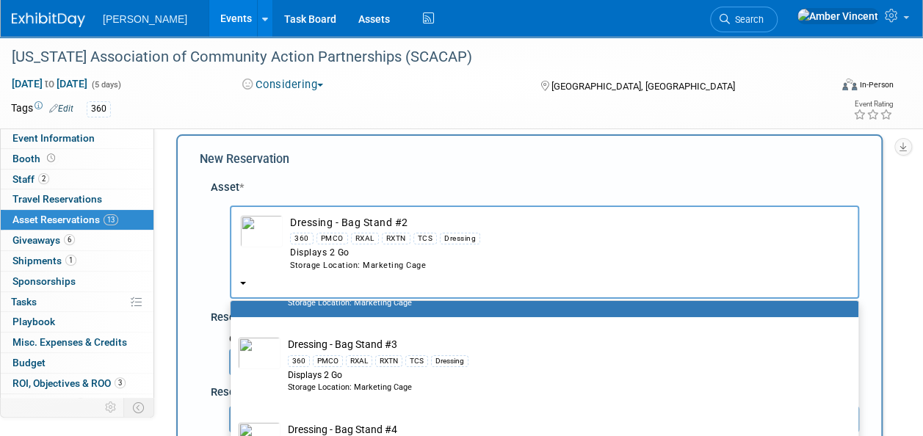
scroll to position [220, 0]
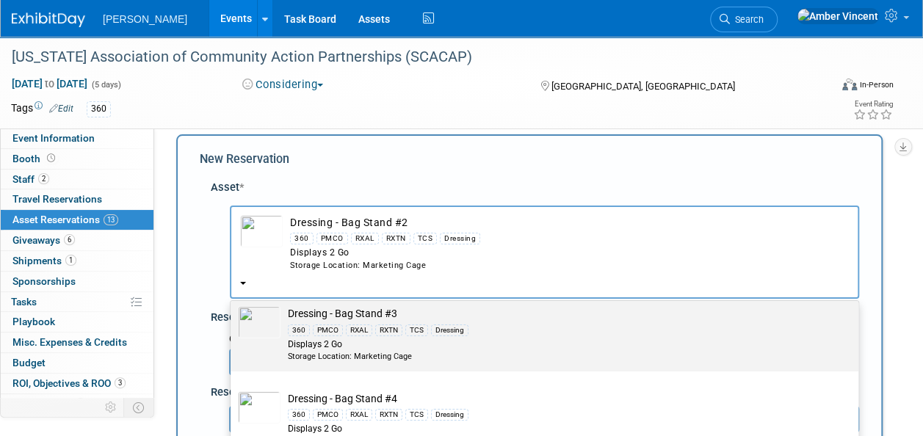
click at [371, 339] on div "Displays 2 Go" at bounding box center [558, 344] width 541 height 12
click at [233, 304] on input "Dressing - Bag Stand #3 360 PMCO RXAL RXTN TCS Dressing Displays 2 Go Storage L…" at bounding box center [228, 299] width 10 height 10
select select "10722739"
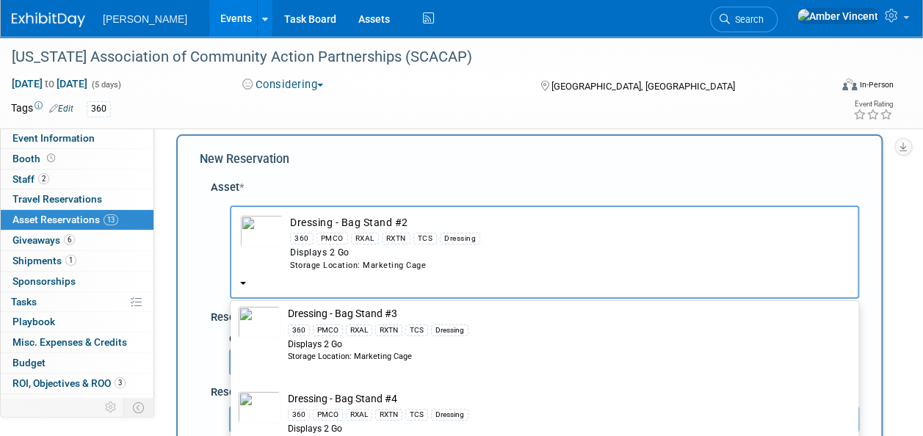
select select "3"
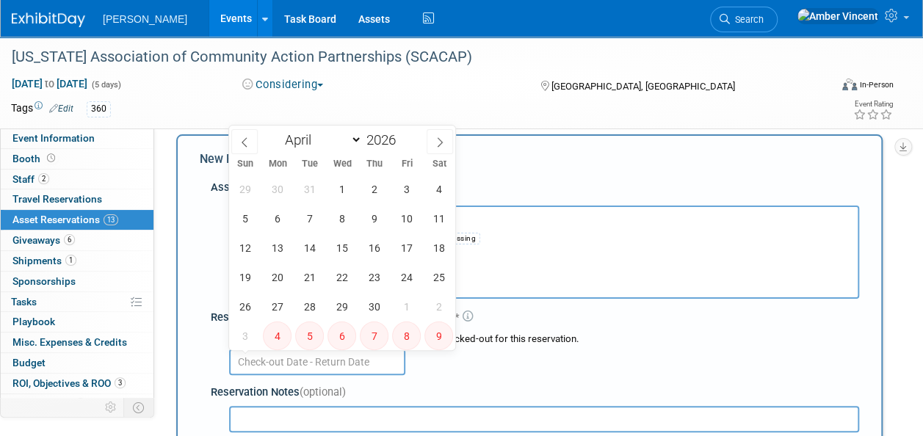
click at [324, 364] on input "text" at bounding box center [317, 362] width 176 height 26
click at [279, 212] on span "6" at bounding box center [277, 218] width 29 height 29
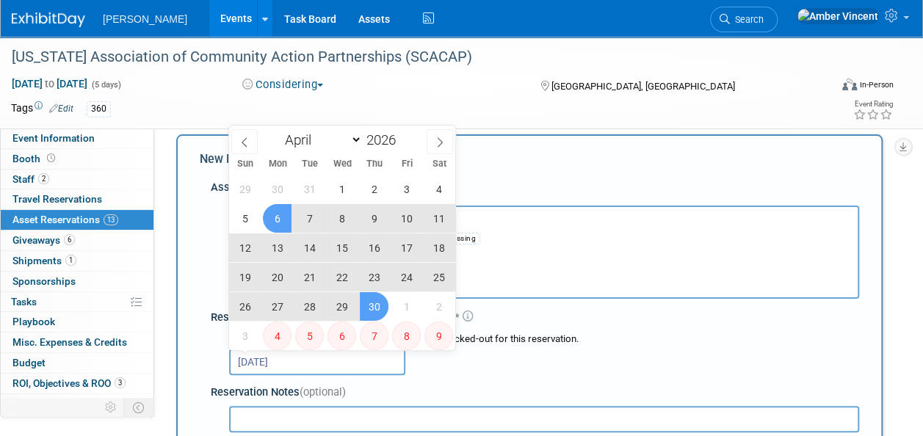
click at [383, 308] on span "30" at bounding box center [374, 306] width 29 height 29
type input "Apr 6, 2026 to Apr 30, 2026"
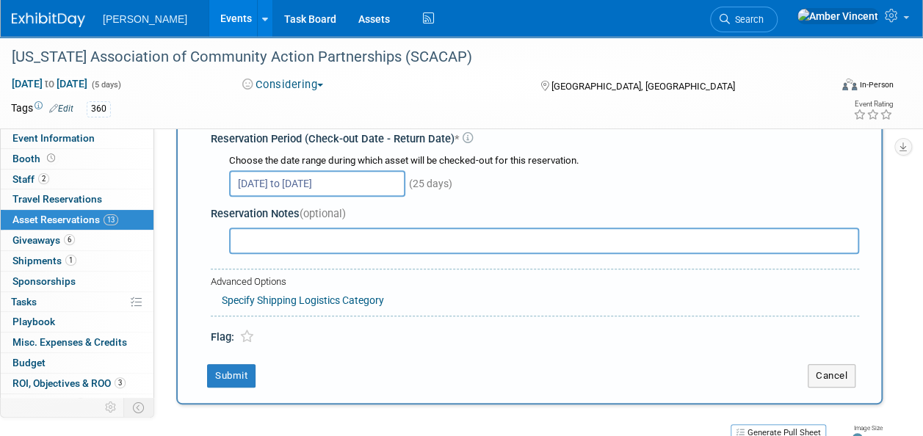
scroll to position [234, 0]
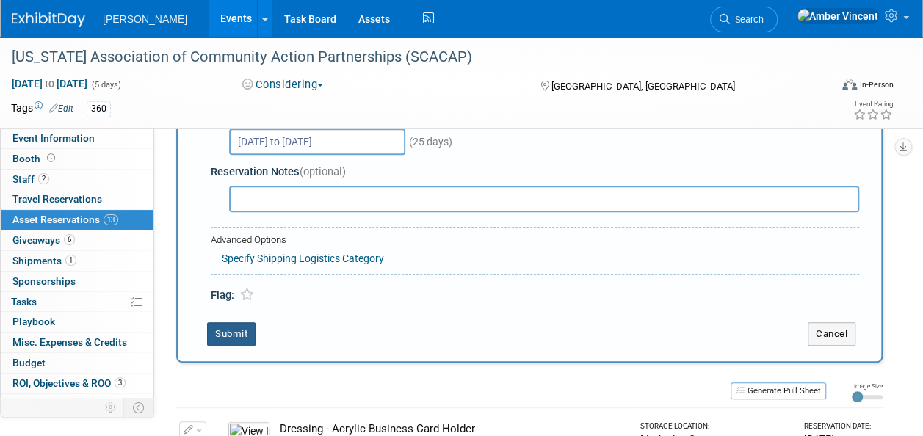
click at [244, 333] on button "Submit" at bounding box center [231, 333] width 48 height 23
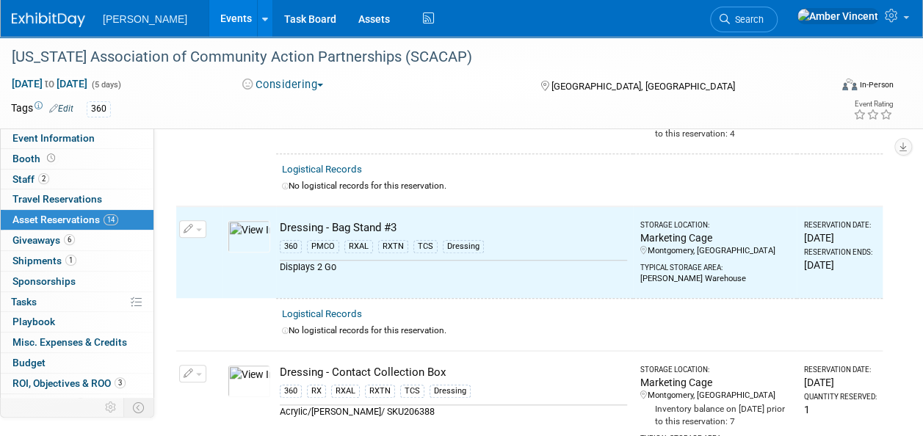
scroll to position [443, 0]
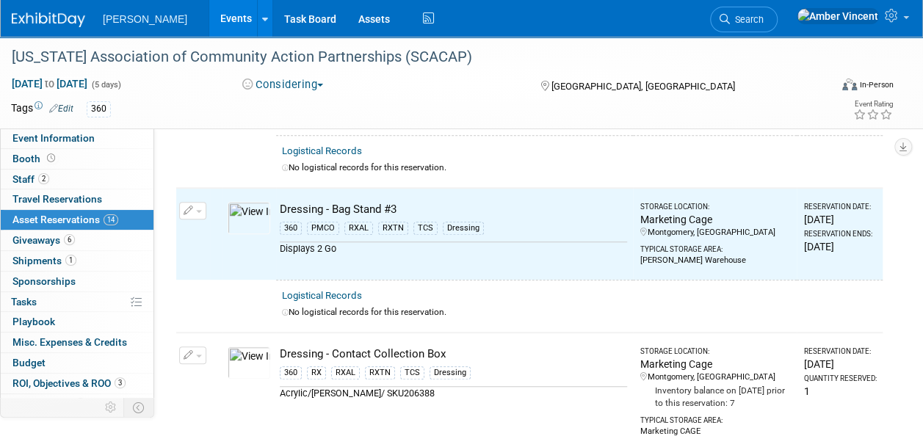
click at [209, 26] on link "Events" at bounding box center [236, 18] width 54 height 37
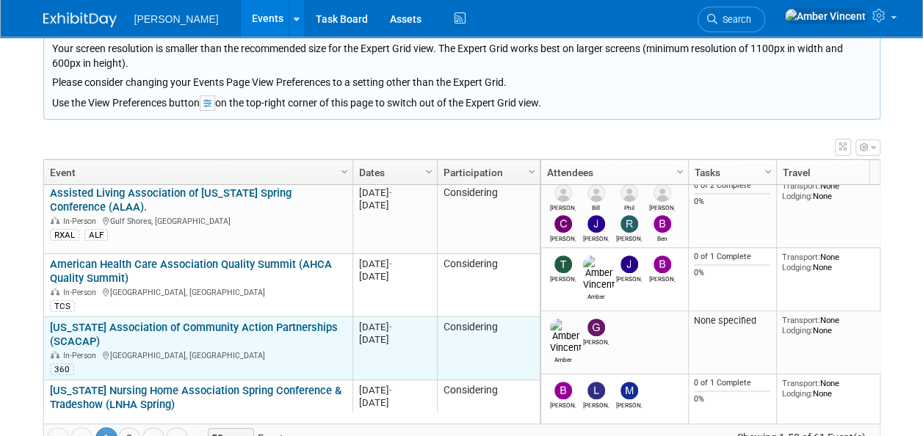
scroll to position [617, 0]
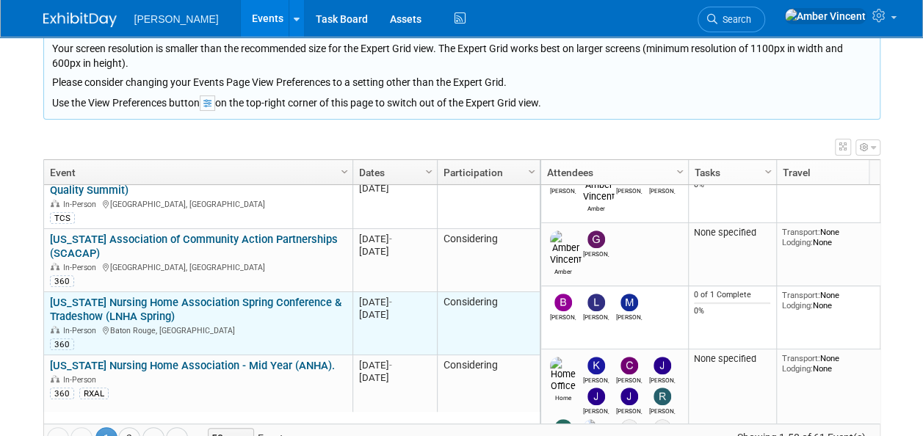
click at [223, 296] on link "[US_STATE] Nursing Home Association Spring Conference & Tradeshow (LNHA Spring)" at bounding box center [195, 309] width 291 height 27
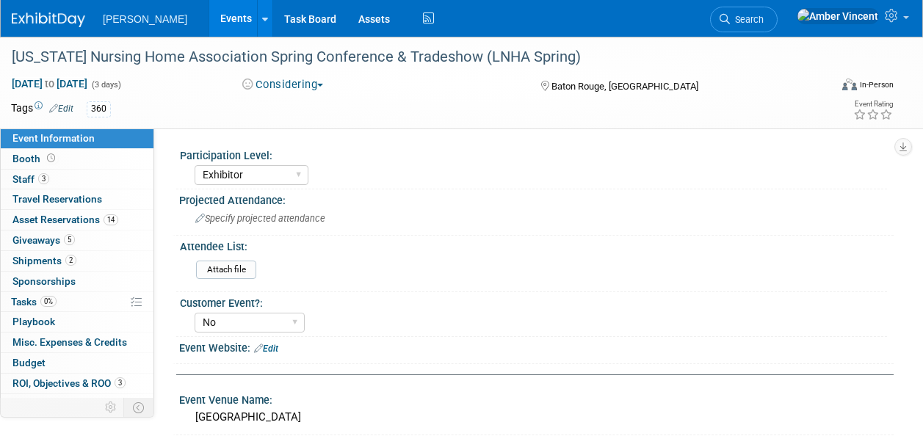
select select "Exhibitor"
select select "No"
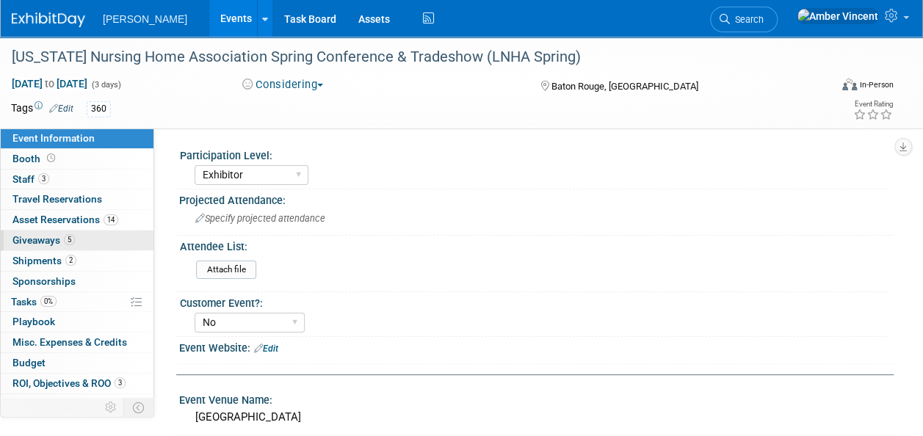
click at [74, 238] on span "5" at bounding box center [69, 239] width 11 height 11
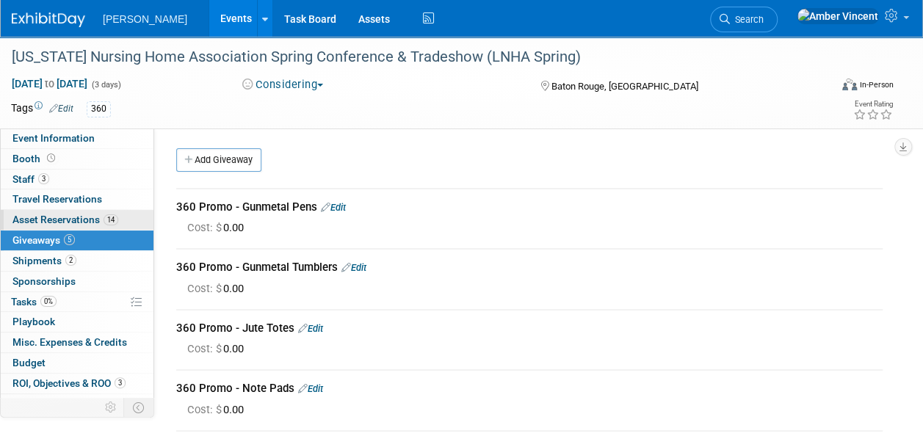
click at [72, 215] on span "Asset Reservations 14" at bounding box center [65, 220] width 106 height 12
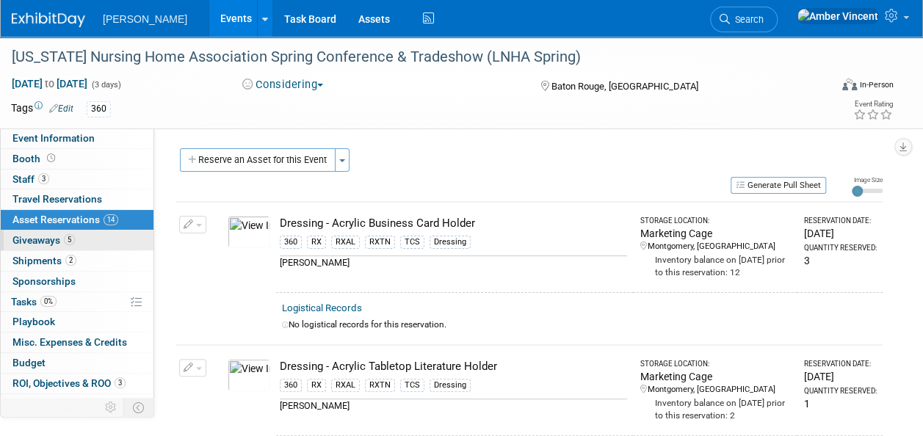
click at [79, 239] on link "5 Giveaways 5" at bounding box center [77, 241] width 153 height 20
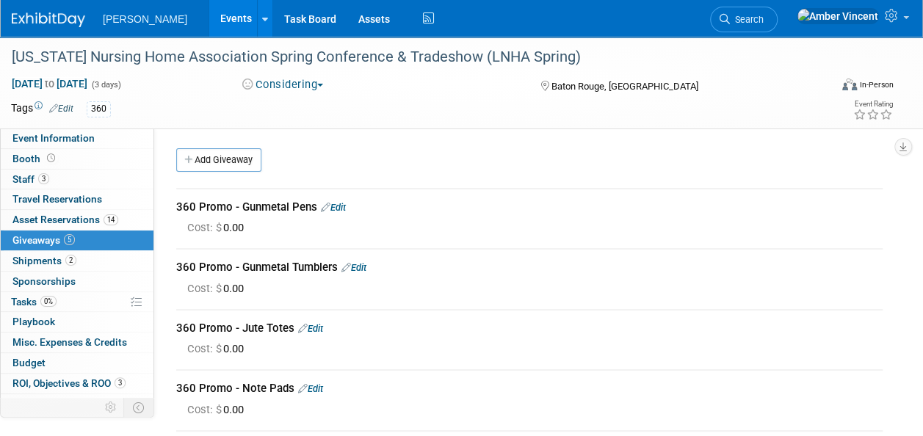
click at [344, 208] on link "Edit" at bounding box center [333, 207] width 25 height 11
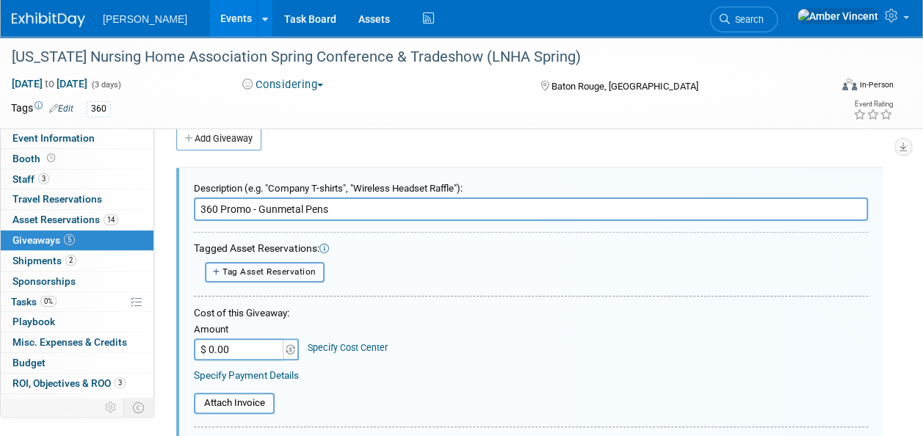
click at [258, 272] on span "Tag Asset Reservation" at bounding box center [269, 271] width 94 height 10
select select
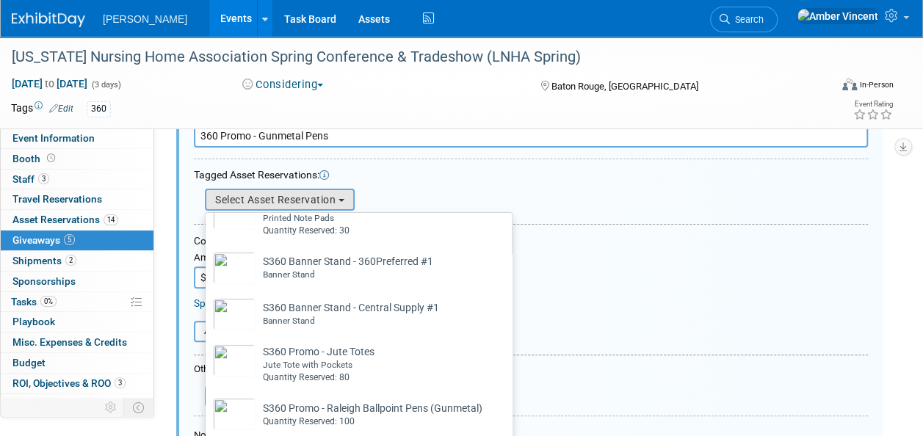
scroll to position [367, 0]
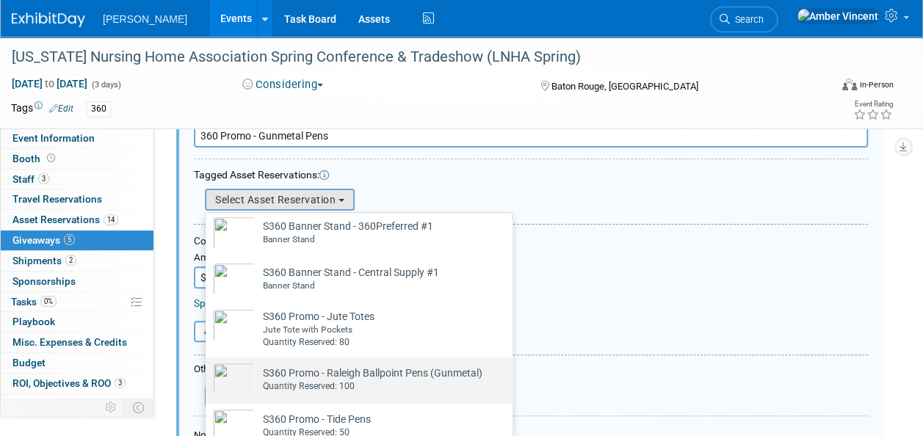
click at [364, 379] on td "S360 Promo - Raleigh Ballpoint Pens (Gunmetal) Already tagged in this giveaway …" at bounding box center [368, 379] width 227 height 32
click at [208, 375] on input "S360 Promo - Raleigh Ballpoint Pens (Gunmetal) Already tagged in this giveaway …" at bounding box center [203, 371] width 10 height 10
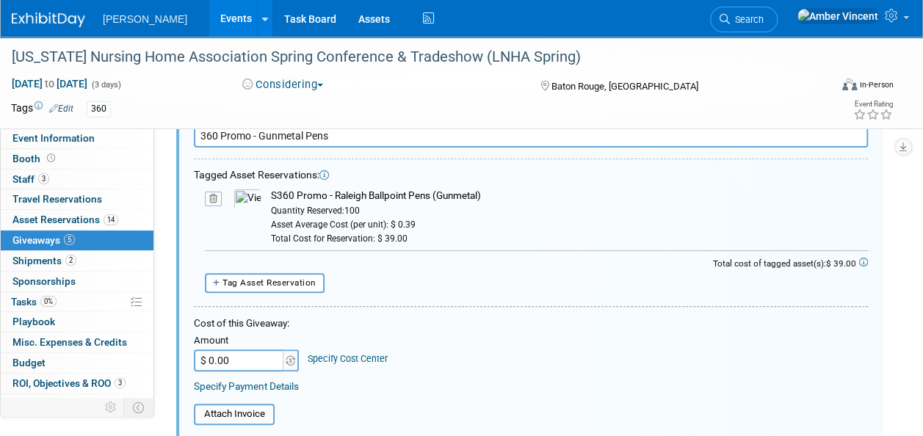
click at [228, 363] on input "$ 0.00" at bounding box center [240, 360] width 92 height 22
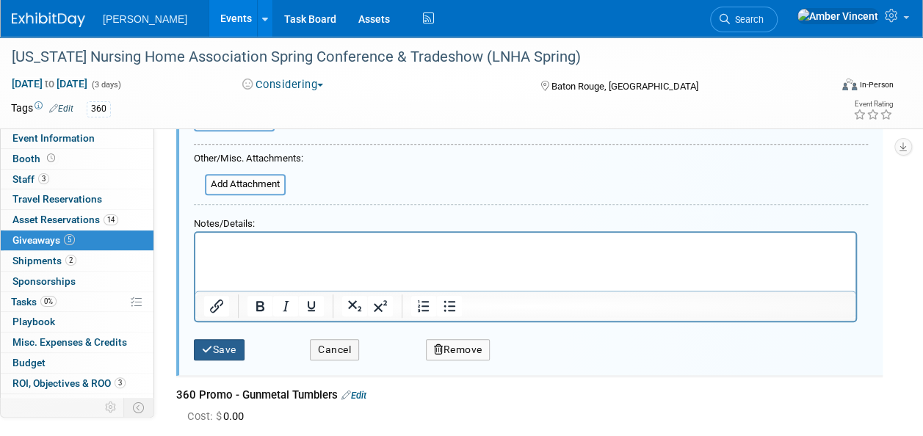
type input "$ 39.00"
click at [216, 347] on button "Save" at bounding box center [219, 349] width 51 height 21
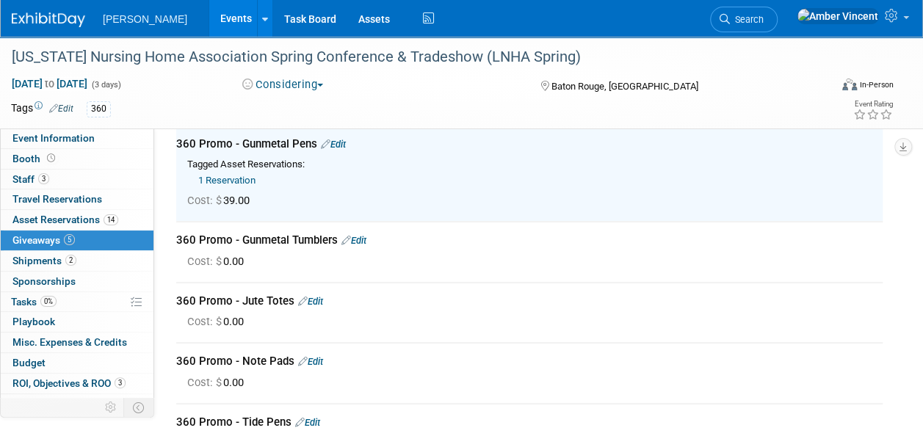
scroll to position [95, 0]
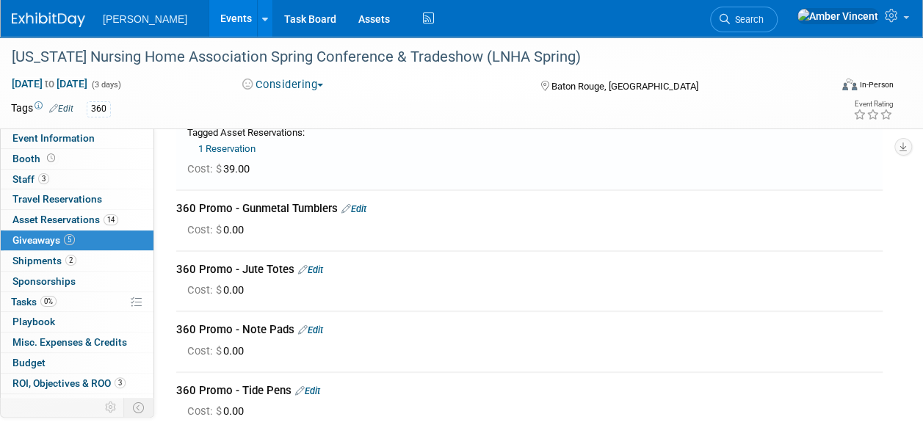
click at [363, 209] on link "Edit" at bounding box center [353, 208] width 25 height 11
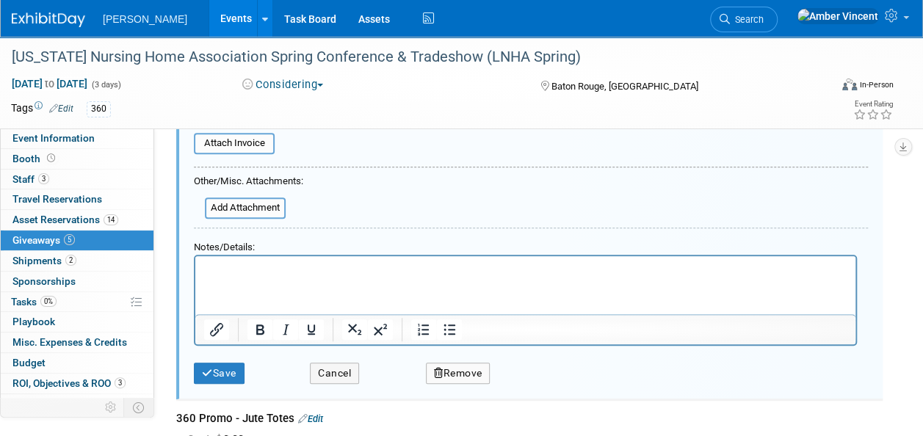
scroll to position [411, 0]
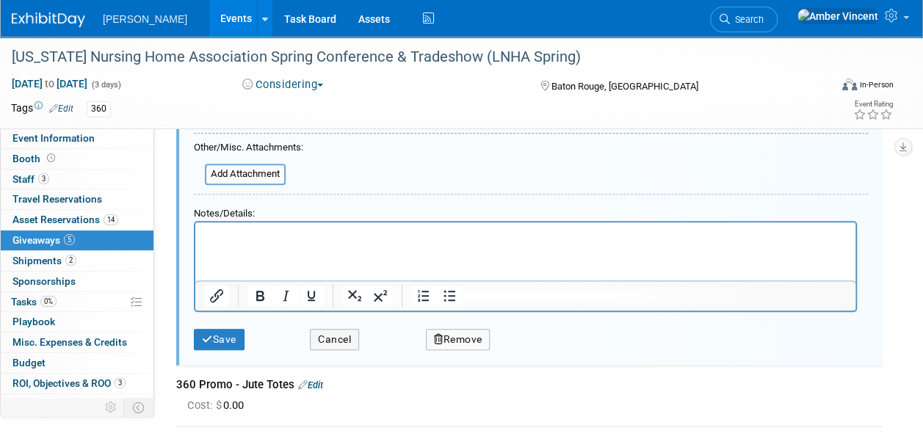
click at [453, 341] on button "Remove" at bounding box center [458, 339] width 65 height 21
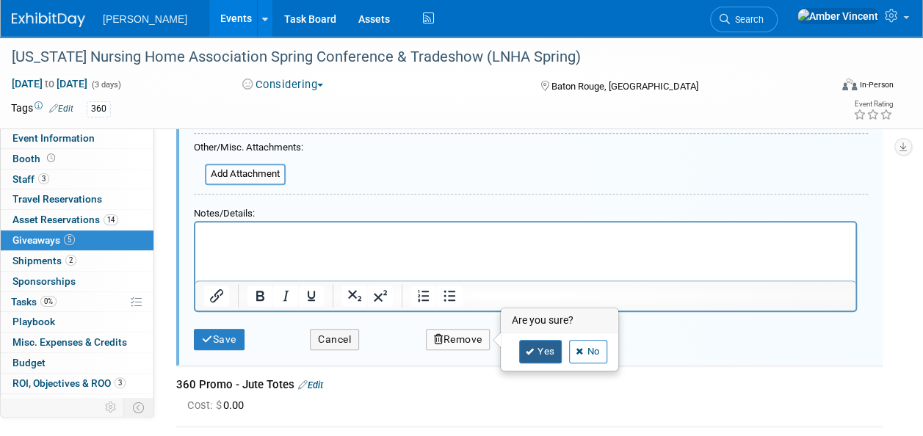
click at [529, 354] on link "Yes" at bounding box center [540, 351] width 43 height 23
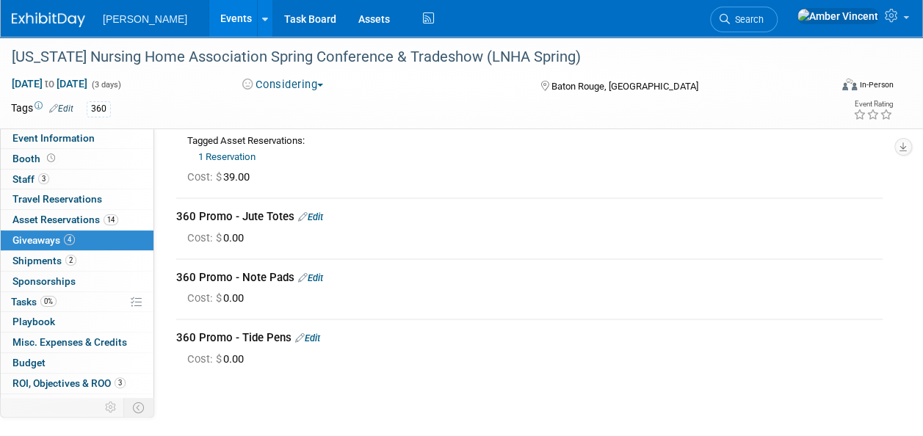
scroll to position [0, 0]
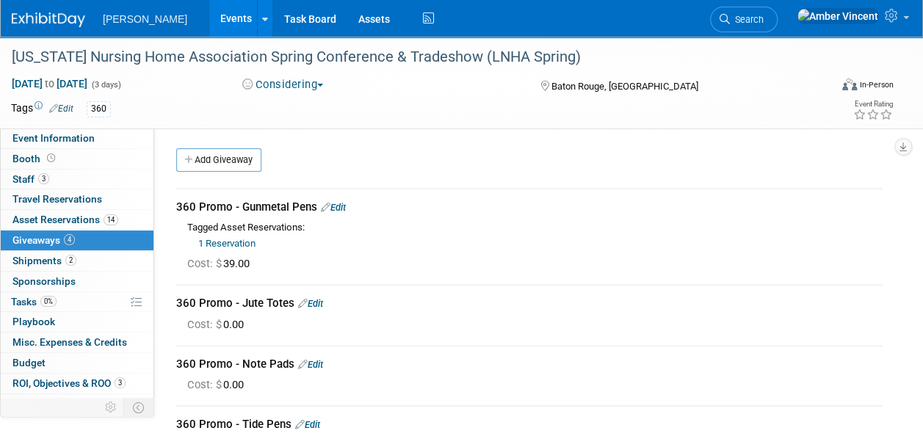
click at [316, 301] on link "Edit" at bounding box center [310, 303] width 25 height 11
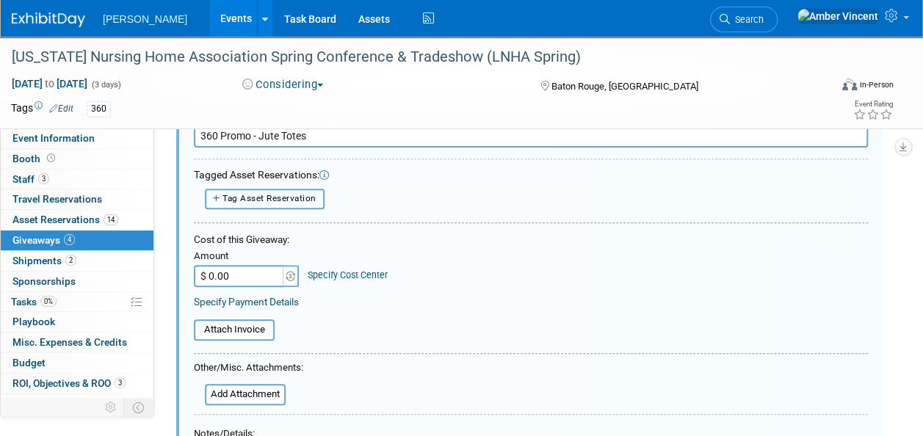
click at [283, 194] on span "Tag Asset Reservation" at bounding box center [269, 198] width 94 height 10
select select
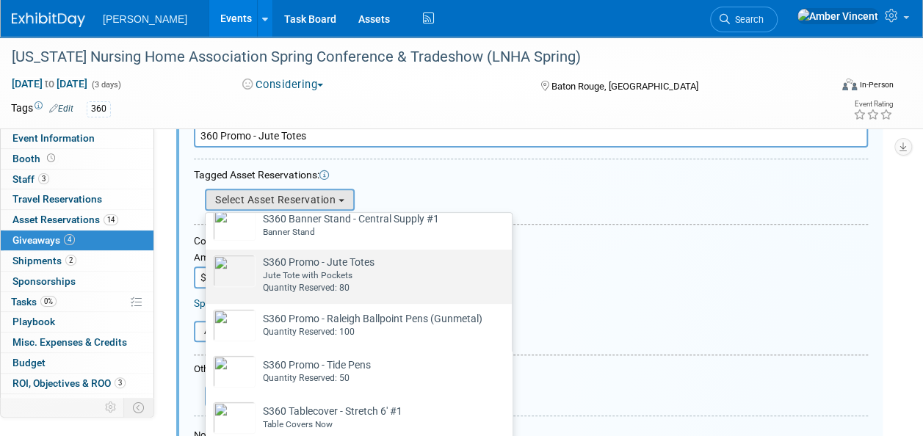
scroll to position [440, 0]
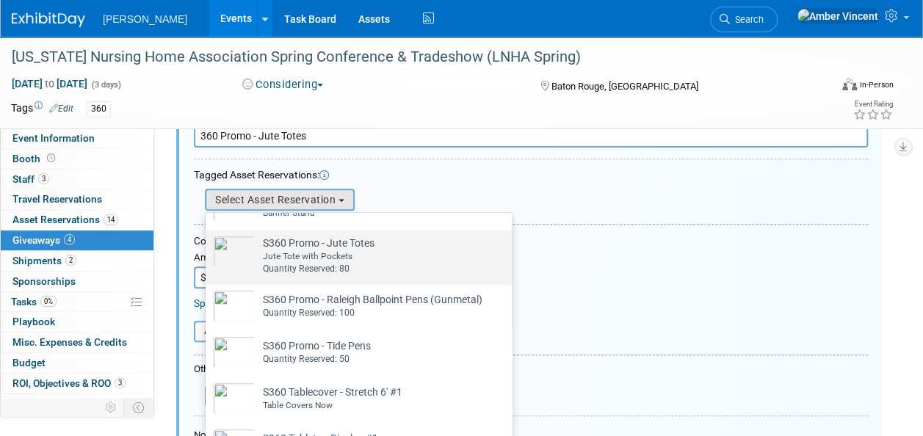
click at [283, 259] on div "Jute Tote with Pockets" at bounding box center [319, 256] width 112 height 12
click at [208, 248] on input "S360 Promo - Jute Totes Already tagged in this giveaway Jute Tote with Pockets …" at bounding box center [203, 244] width 10 height 10
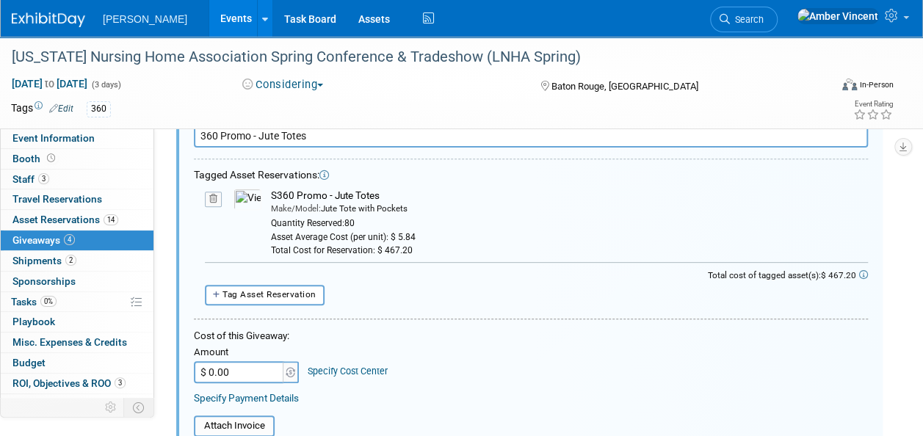
click at [255, 372] on input "$ 0.00" at bounding box center [240, 372] width 92 height 22
type input "$ 467.20"
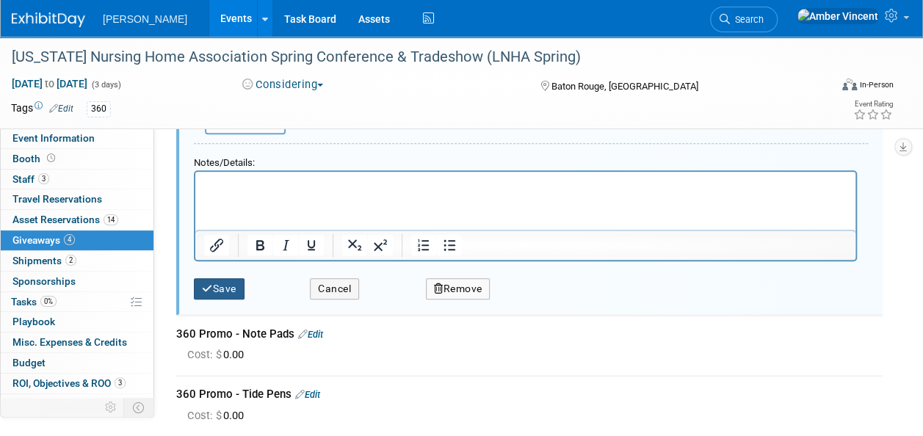
click at [197, 282] on button "Save" at bounding box center [219, 288] width 51 height 21
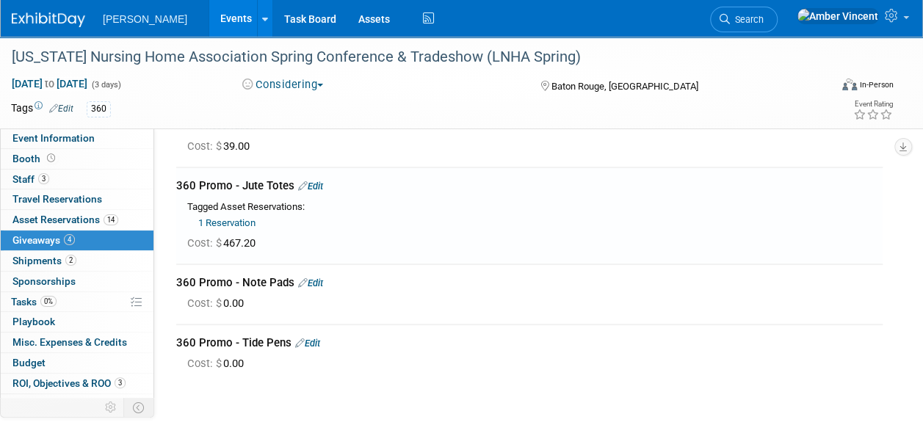
click at [317, 285] on link "Edit" at bounding box center [310, 283] width 25 height 11
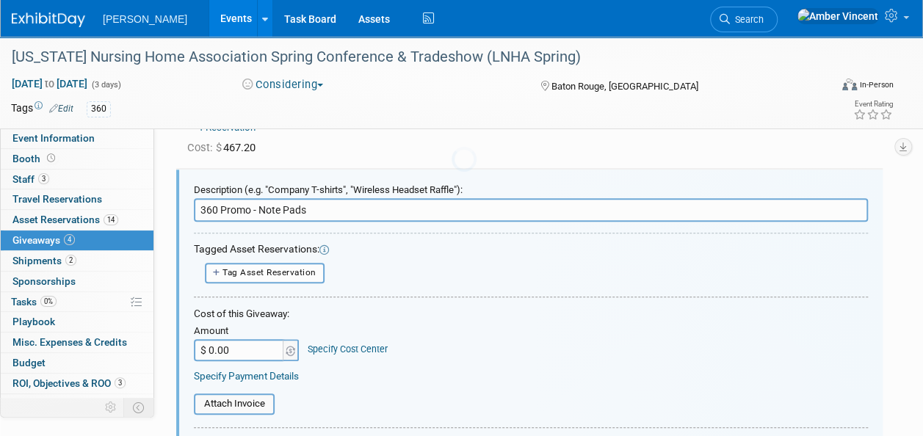
scroll to position [0, 0]
click at [311, 275] on span "Tag Asset Reservation" at bounding box center [269, 272] width 94 height 10
select select
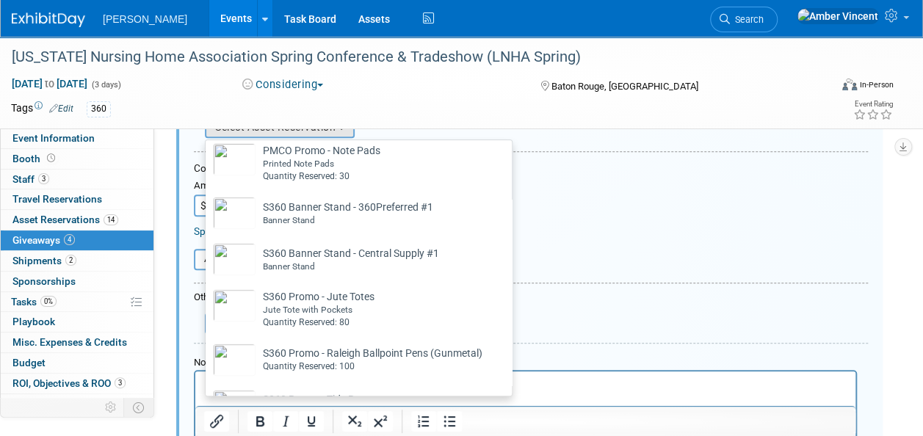
scroll to position [294, 0]
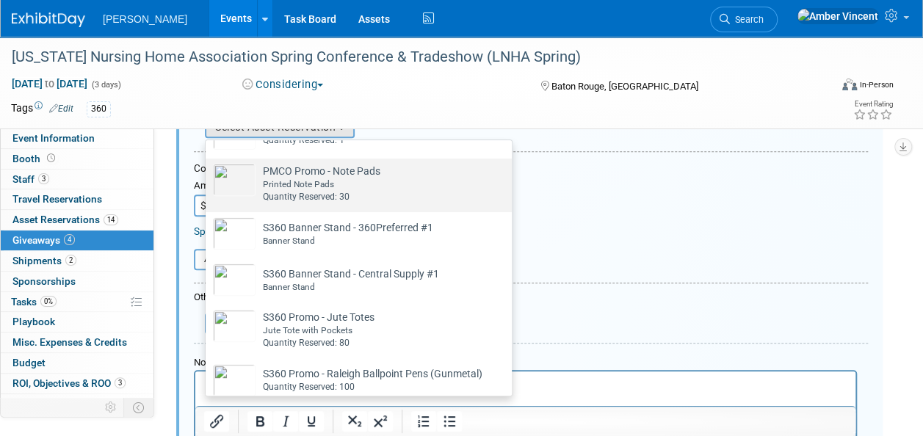
click at [329, 183] on div "Printed Note Pads" at bounding box center [321, 184] width 117 height 12
click at [208, 176] on input "PMCO Promo - Note Pads Already tagged in this giveaway Printed Note Pads Quanti…" at bounding box center [203, 172] width 10 height 10
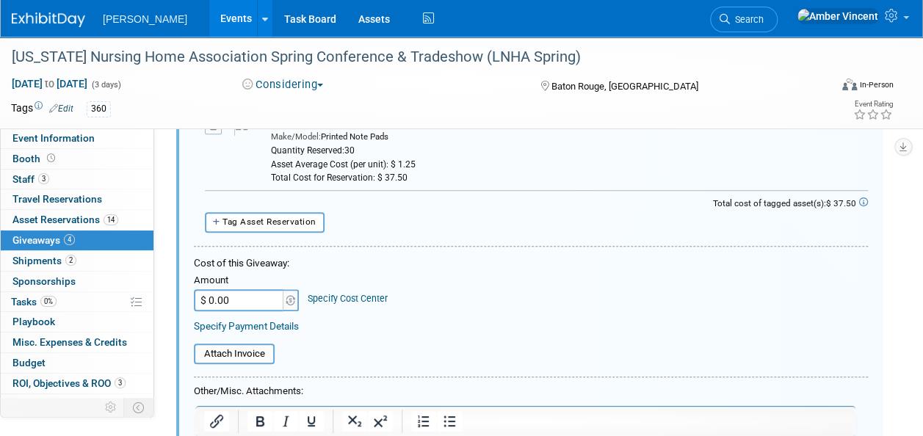
click at [241, 291] on input "$ 0.00" at bounding box center [240, 300] width 92 height 22
type input "$ 37.50"
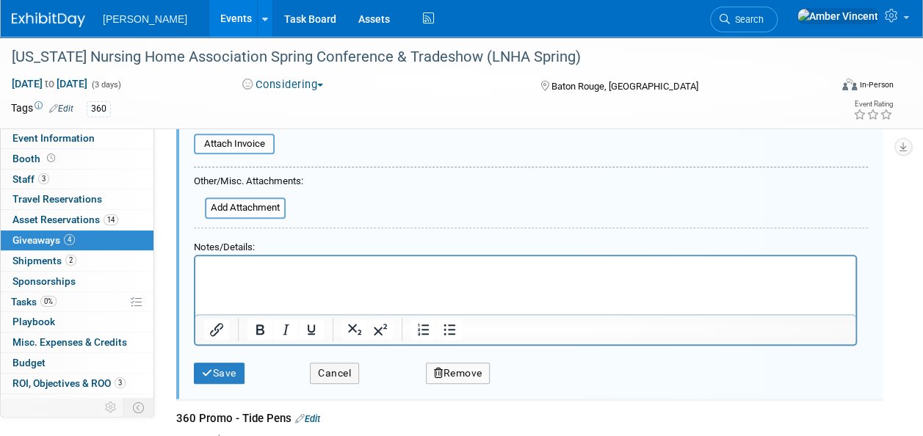
scroll to position [580, 0]
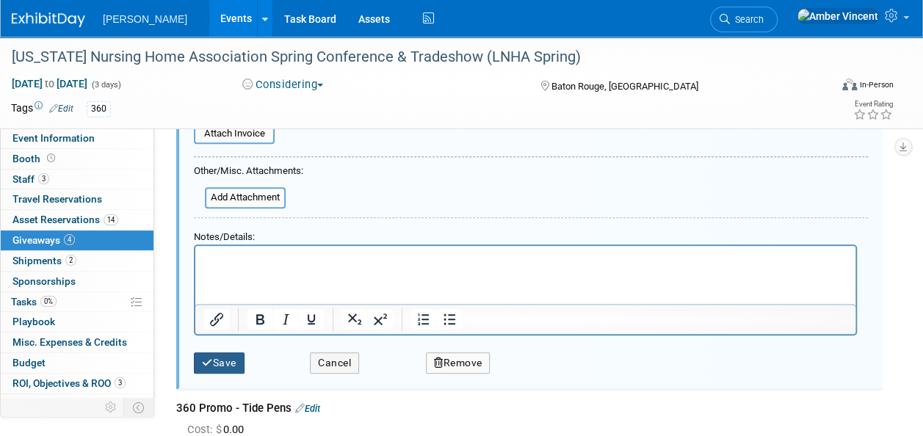
click at [227, 362] on button "Save" at bounding box center [219, 362] width 51 height 21
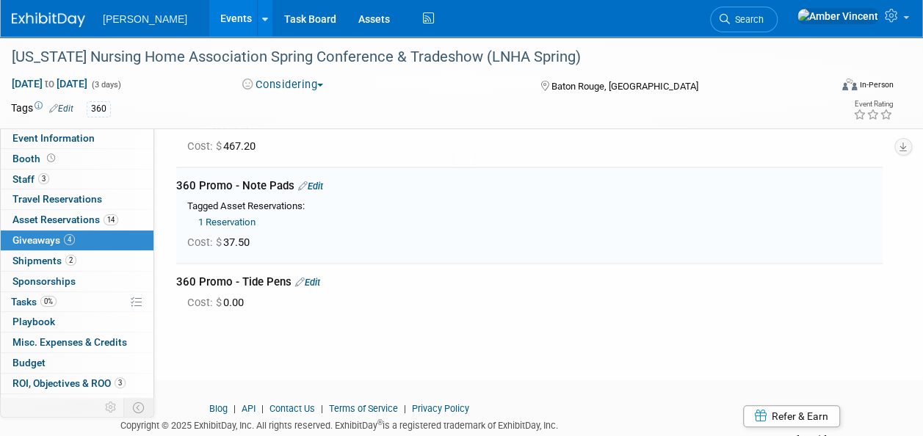
scroll to position [213, 0]
click at [317, 280] on link "Edit" at bounding box center [307, 283] width 25 height 11
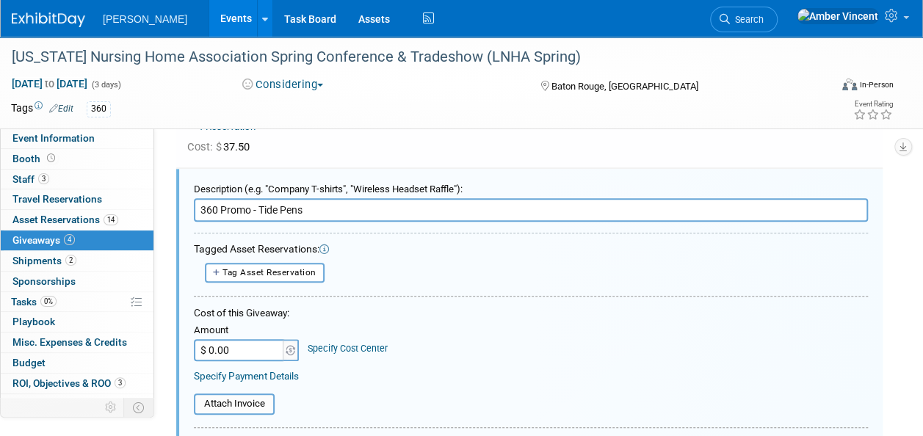
scroll to position [0, 0]
click at [316, 278] on button "Tag Asset Reservation" at bounding box center [265, 273] width 120 height 21
select select
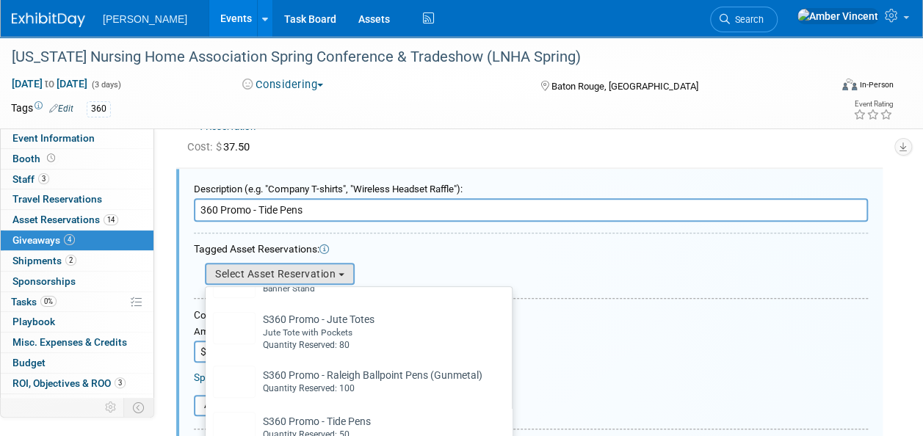
scroll to position [448, 0]
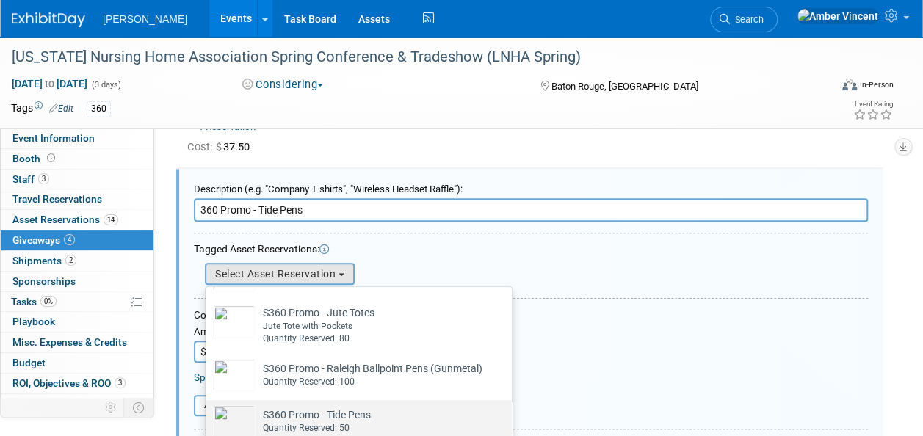
click at [298, 416] on td "S360 Promo - Tide Pens Already tagged in this giveaway Quantity Reserved: 50" at bounding box center [312, 421] width 115 height 32
click at [208, 416] on input "S360 Promo - Tide Pens Already tagged in this giveaway Quantity Reserved: 50" at bounding box center [203, 413] width 10 height 10
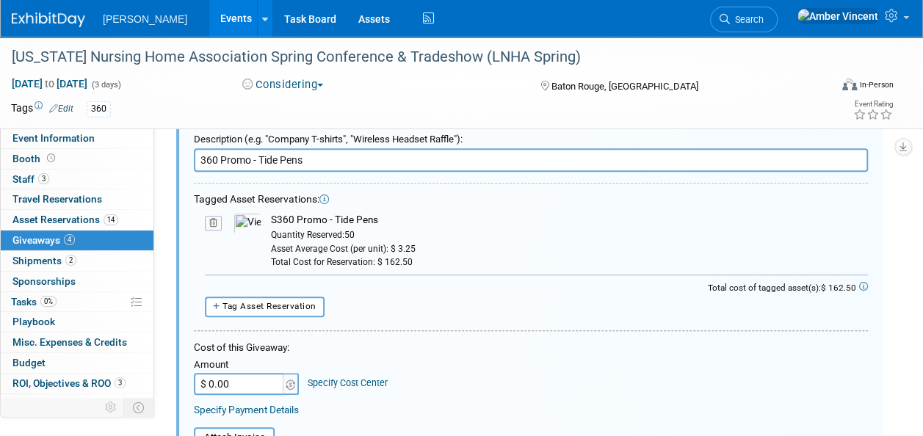
scroll to position [383, 0]
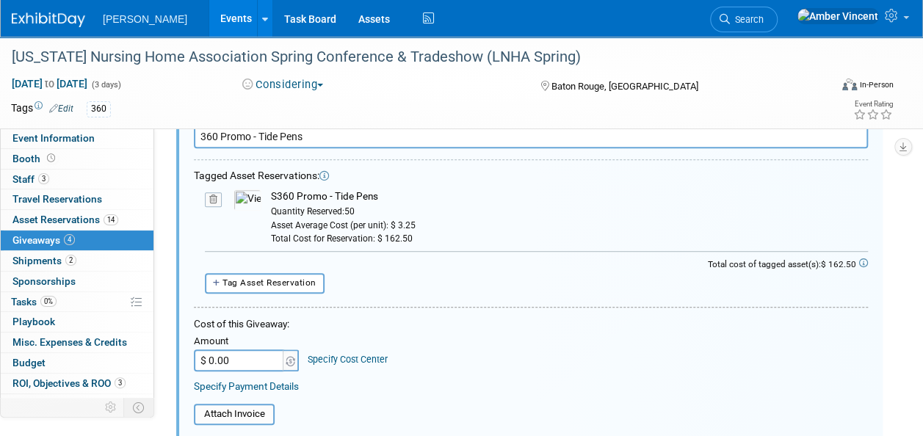
click at [261, 362] on input "$ 0.00" at bounding box center [240, 360] width 92 height 22
type input "$ 162.50"
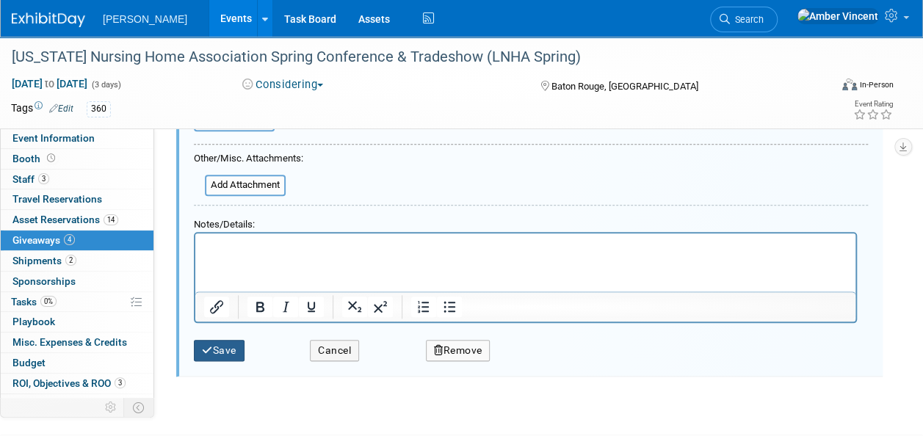
click at [233, 348] on button "Save" at bounding box center [219, 350] width 51 height 21
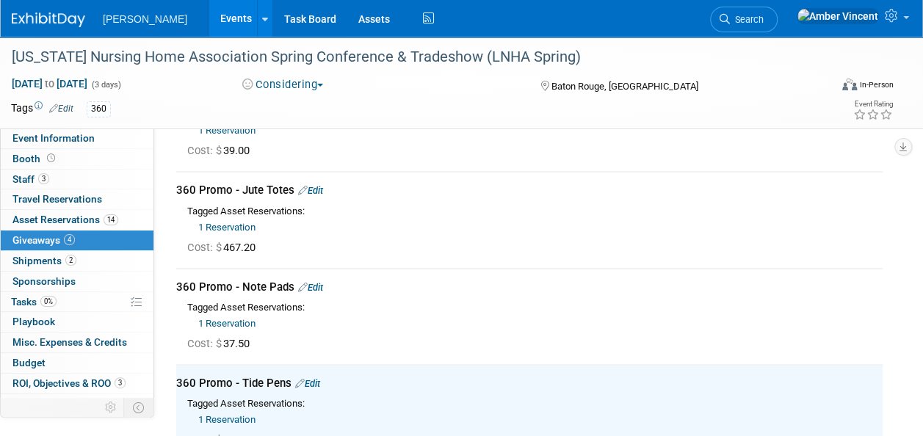
scroll to position [75, 0]
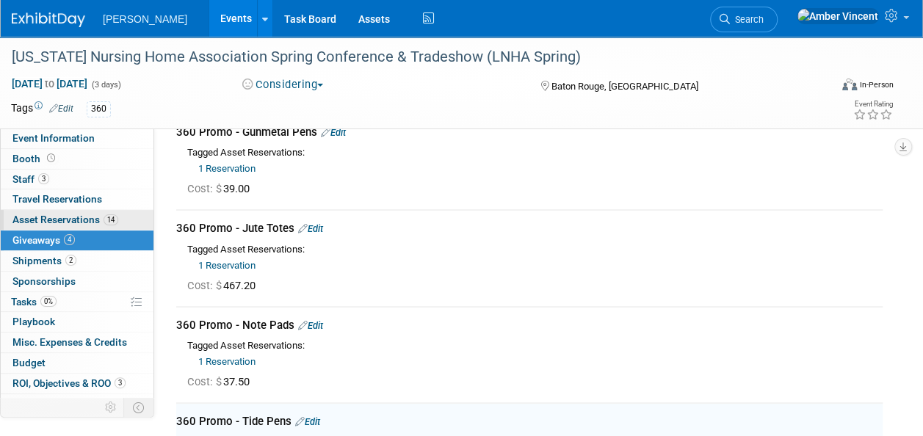
click at [88, 222] on span "Asset Reservations 14" at bounding box center [65, 220] width 106 height 12
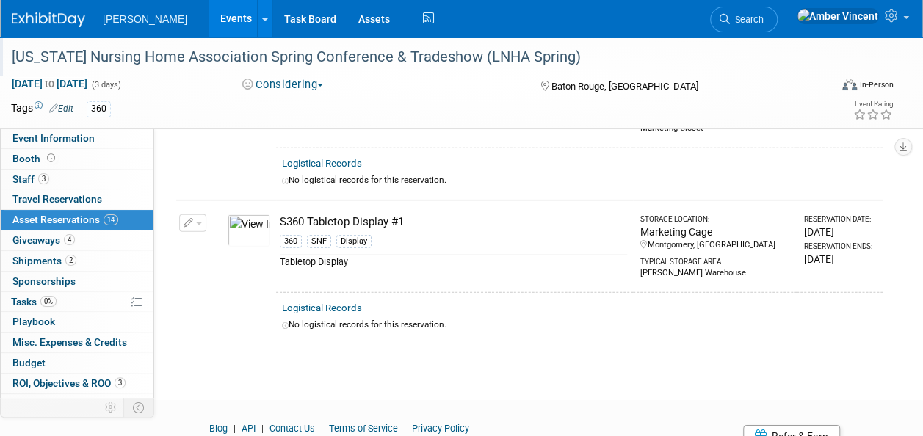
scroll to position [2039, 0]
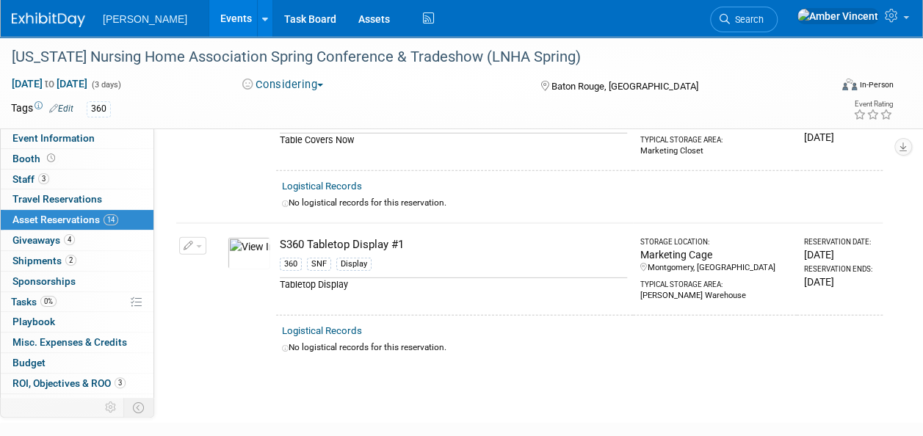
click at [209, 30] on link "Events" at bounding box center [236, 18] width 54 height 37
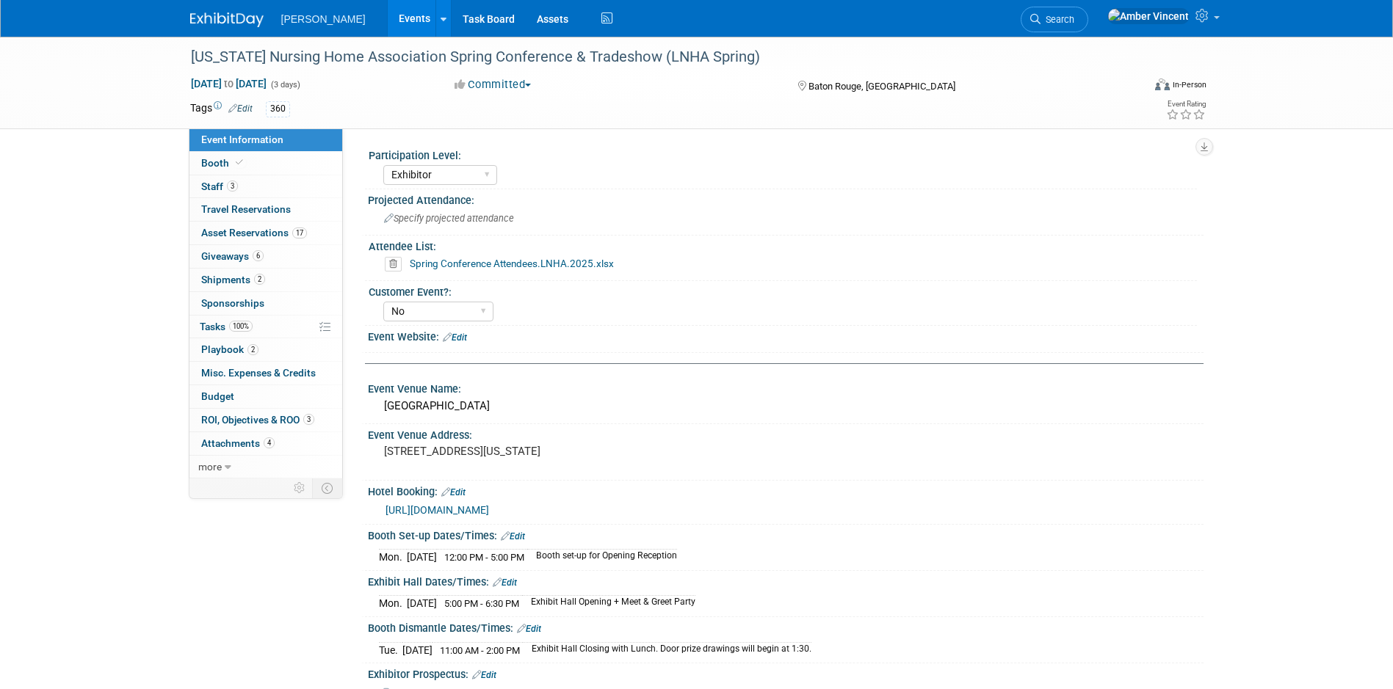
select select "Exhibitor"
select select "No"
click at [1088, 9] on link "Search" at bounding box center [1054, 20] width 68 height 26
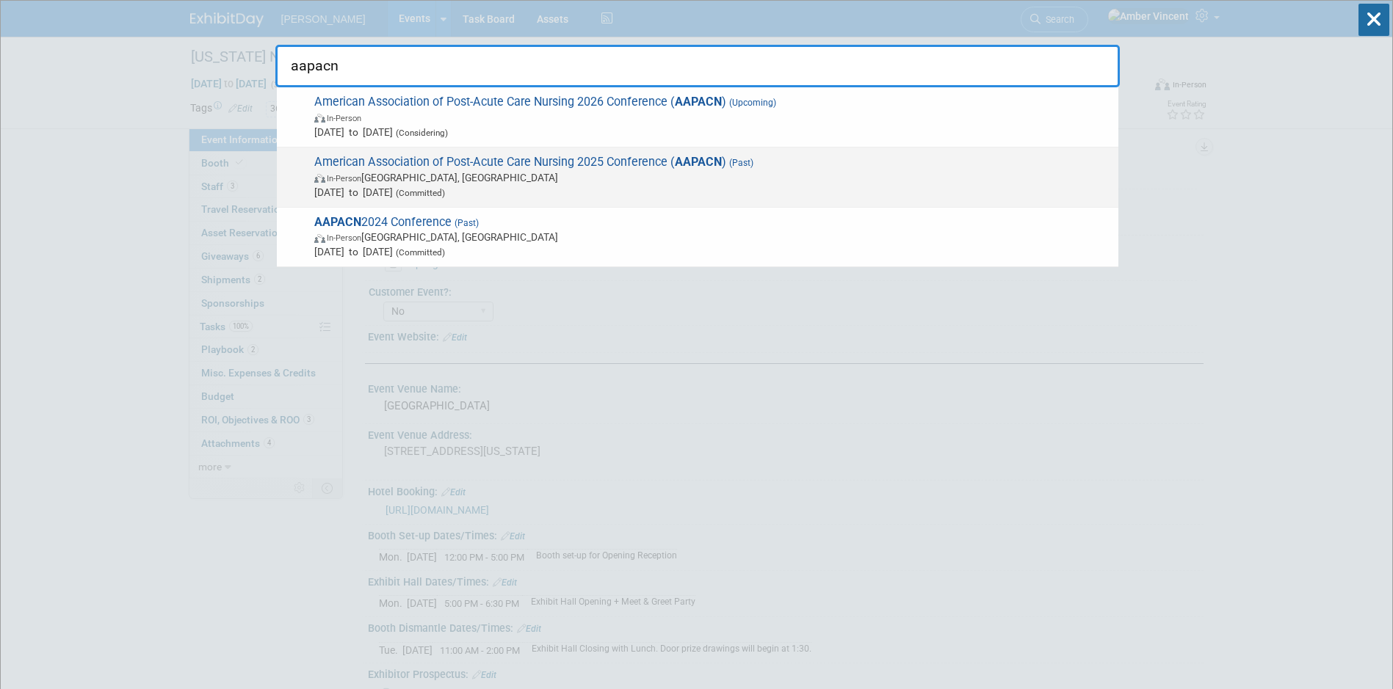
type input "aapacn"
click at [645, 167] on span "American Association of Post-Acute Care Nursing 2025 Conference ( AAPACN ) (Pas…" at bounding box center [710, 177] width 801 height 45
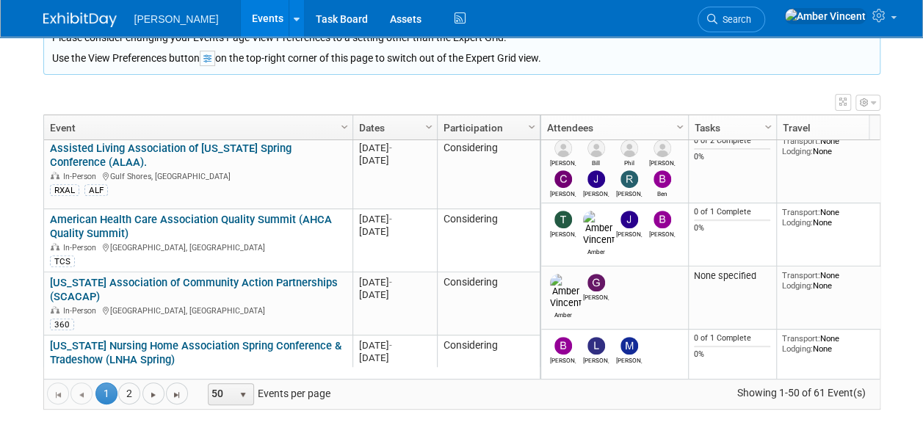
scroll to position [617, 0]
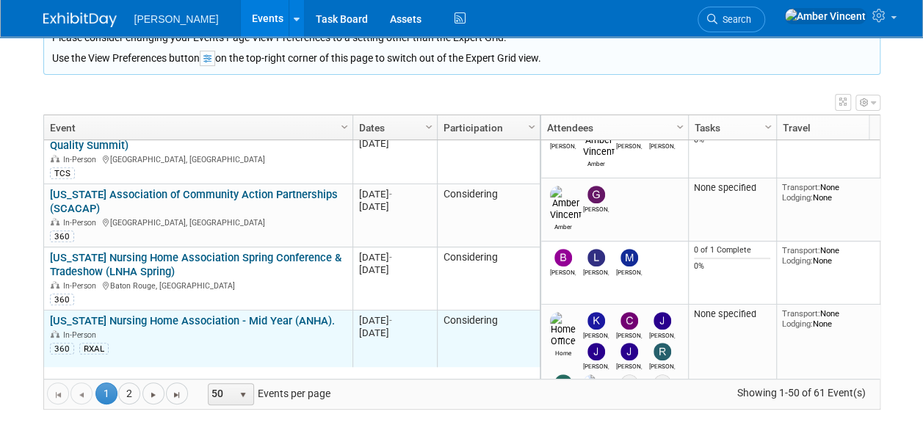
click at [220, 314] on link "[US_STATE] Nursing Home Association - Mid Year (ANHA)." at bounding box center [192, 320] width 285 height 13
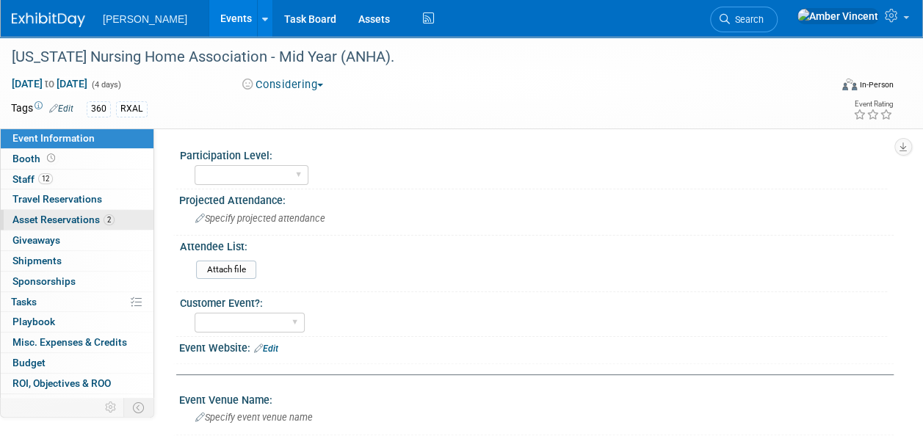
click at [69, 227] on link "2 Asset Reservations 2" at bounding box center [77, 220] width 153 height 20
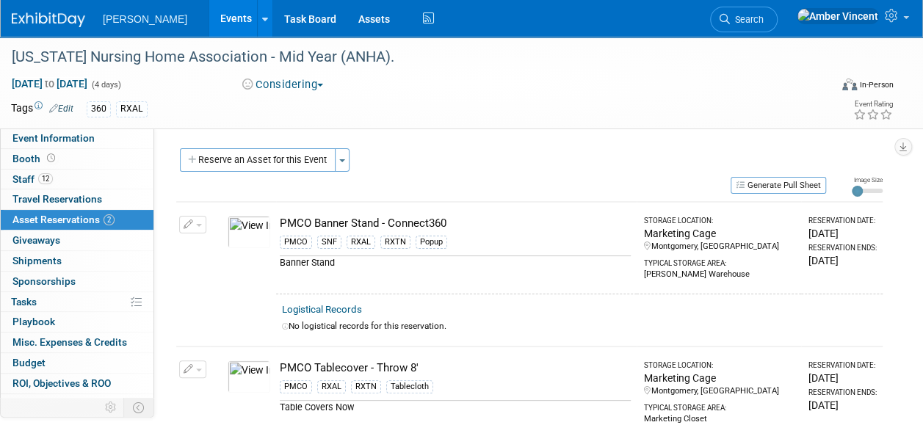
click at [196, 225] on span "button" at bounding box center [199, 225] width 6 height 3
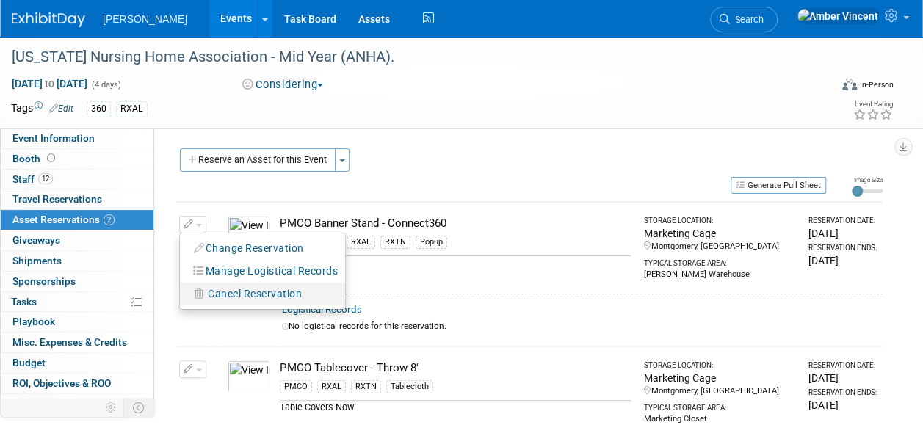
click at [217, 288] on span "Cancel Reservation" at bounding box center [255, 294] width 94 height 12
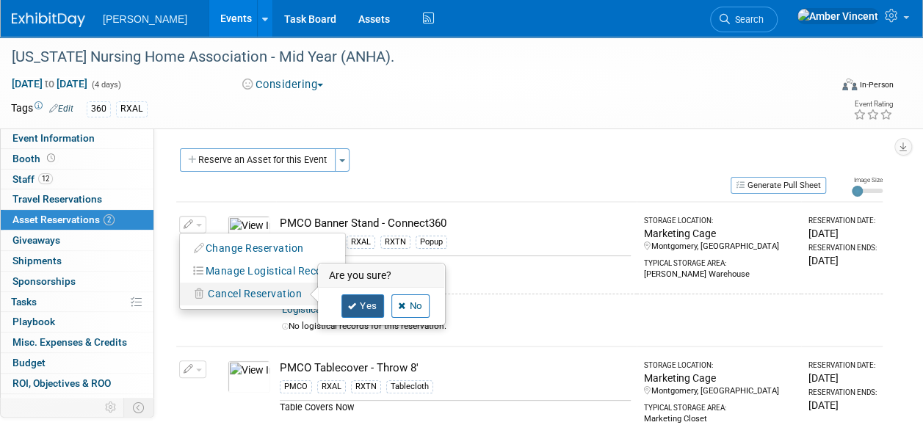
click at [366, 311] on link "Yes" at bounding box center [362, 305] width 43 height 23
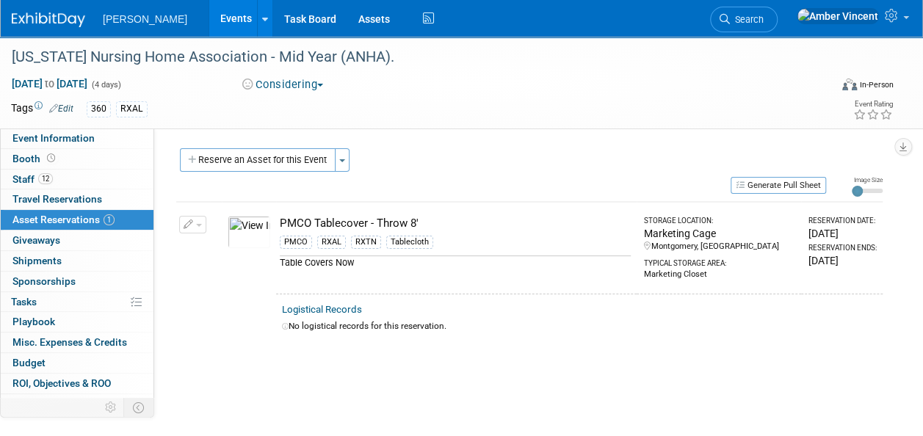
click at [200, 232] on button "button" at bounding box center [192, 225] width 27 height 18
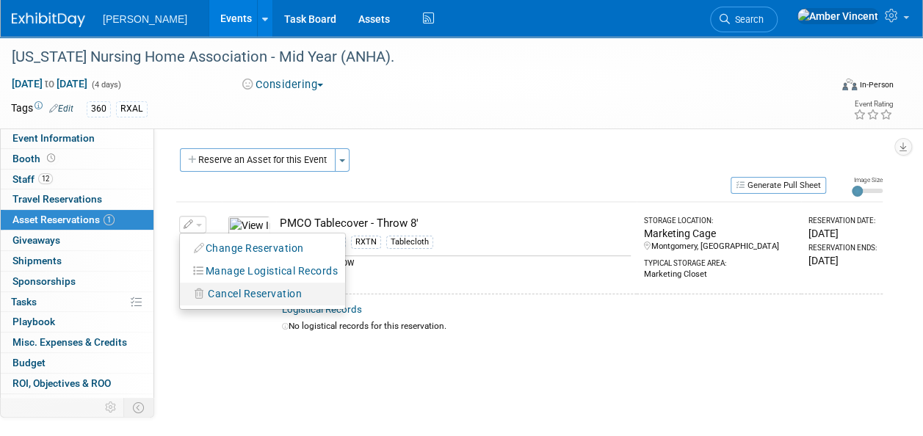
click at [231, 293] on span "Cancel Reservation" at bounding box center [255, 294] width 94 height 12
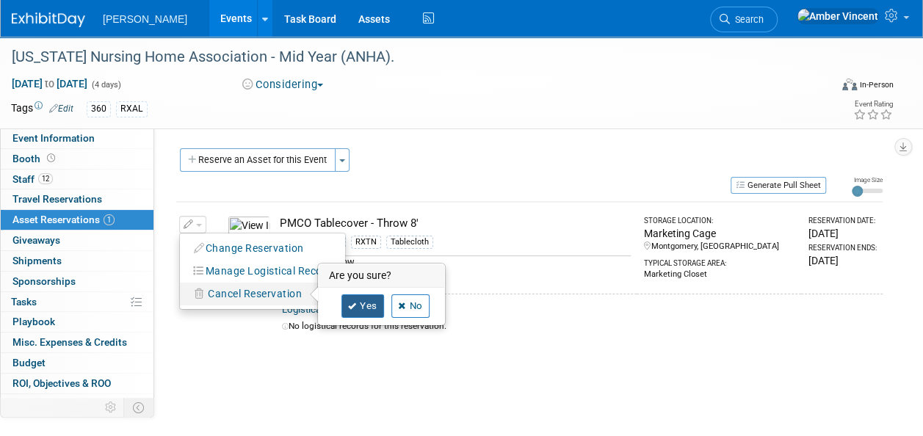
click at [372, 305] on link "Yes" at bounding box center [362, 305] width 43 height 23
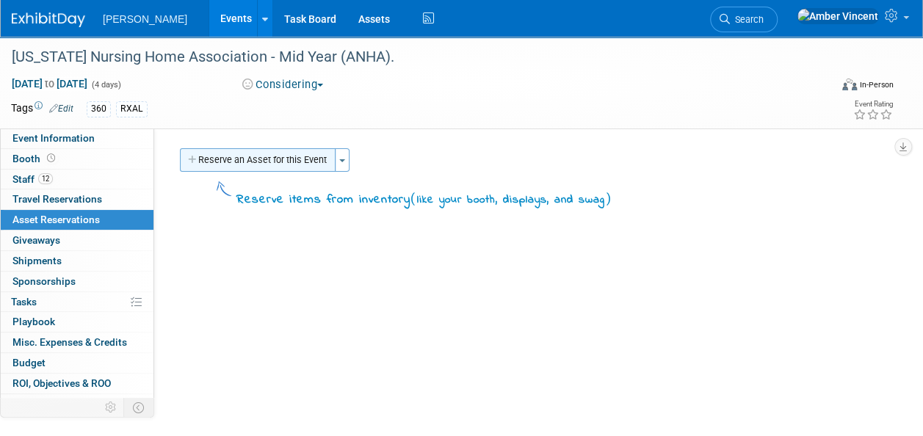
click at [236, 154] on button "Reserve an Asset for this Event" at bounding box center [258, 159] width 156 height 23
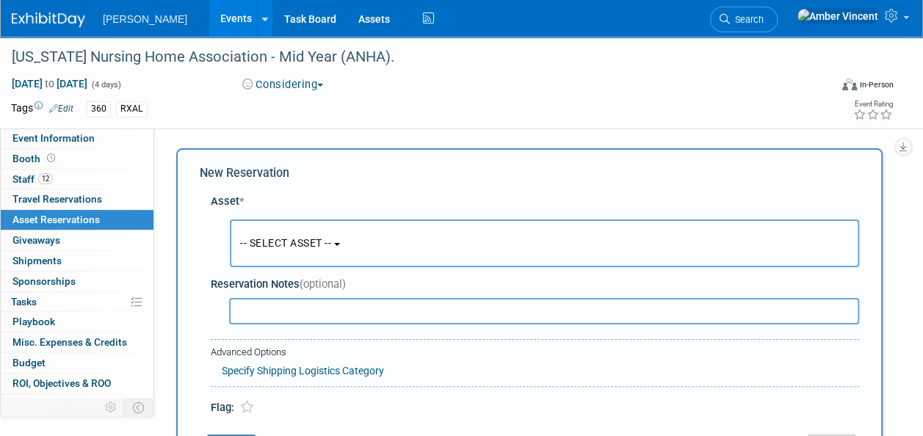
scroll to position [14, 0]
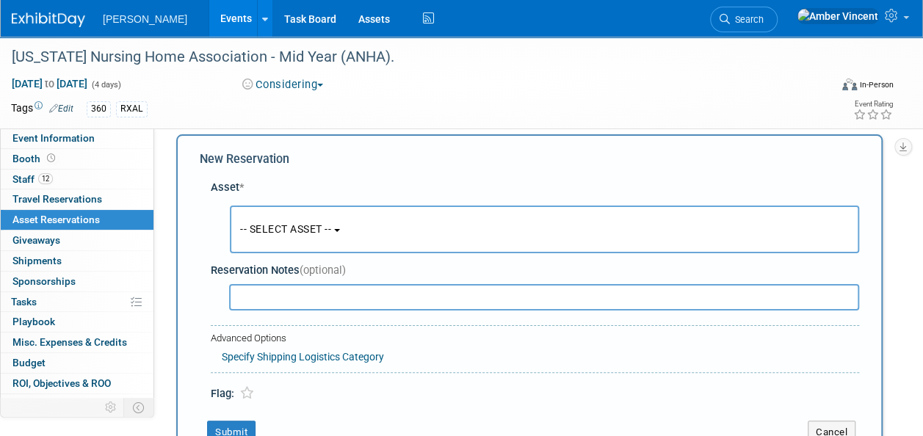
click at [294, 219] on button "-- SELECT ASSET --" at bounding box center [544, 230] width 629 height 48
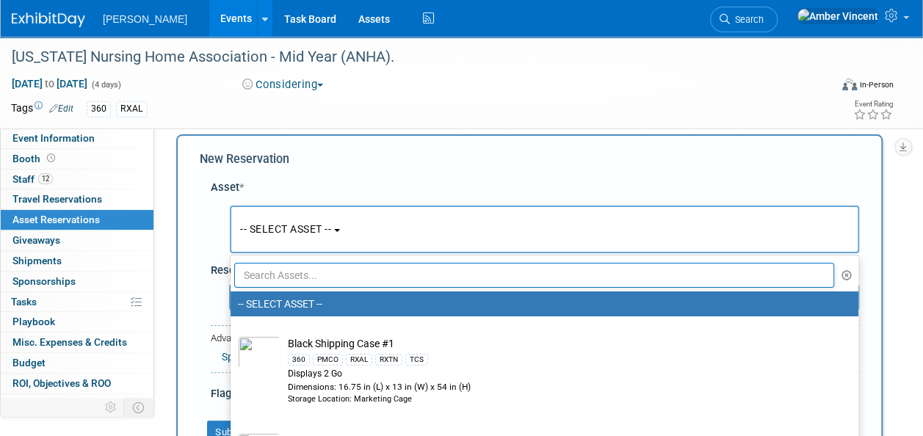
click at [300, 279] on input "text" at bounding box center [534, 275] width 600 height 25
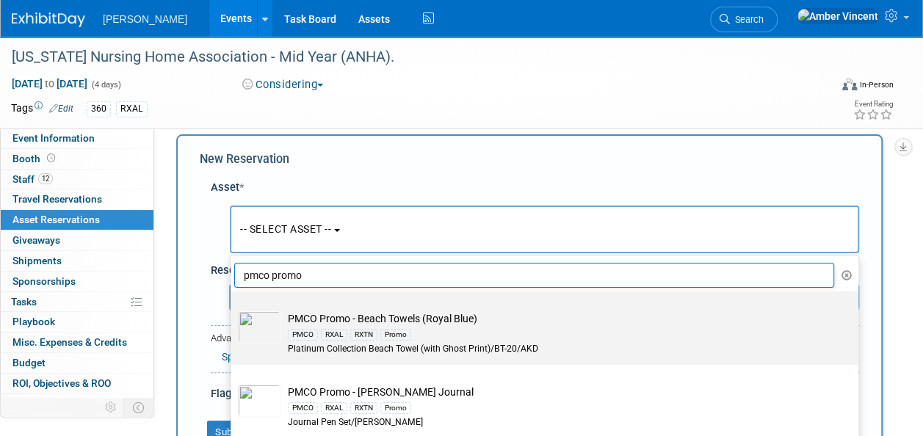
type input "pmco promo"
click at [344, 326] on div "PMCO RXAL RXTN Promo" at bounding box center [558, 334] width 541 height 17
click at [233, 309] on input "PMCO Promo - Beach Towels (Royal Blue) PMCO RXAL RXTN Promo Platinum Collection…" at bounding box center [228, 305] width 10 height 10
type input "2026"
select select "10726612"
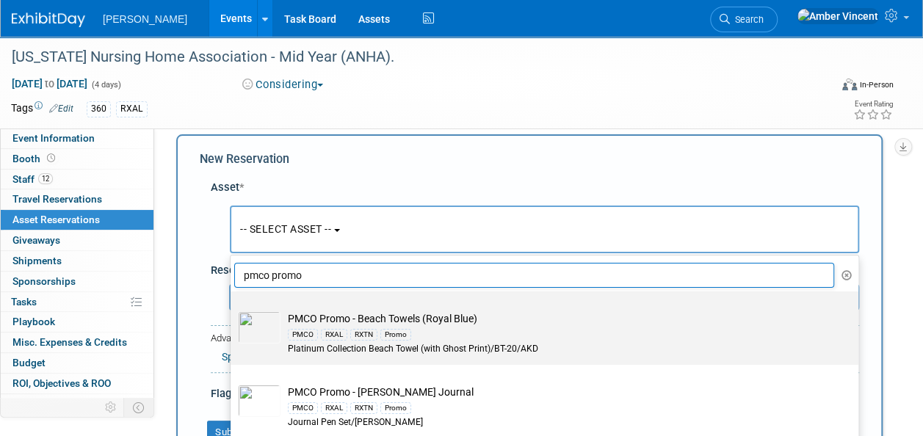
select select "3"
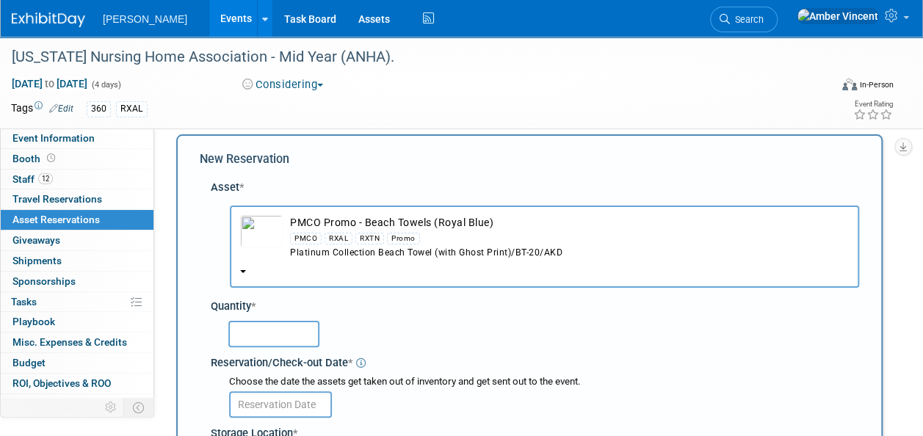
click at [289, 334] on input "text" at bounding box center [273, 334] width 91 height 26
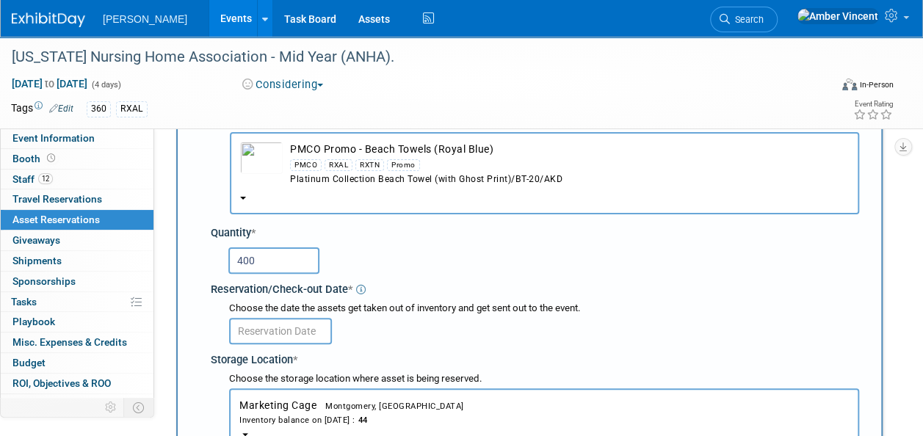
type input "400"
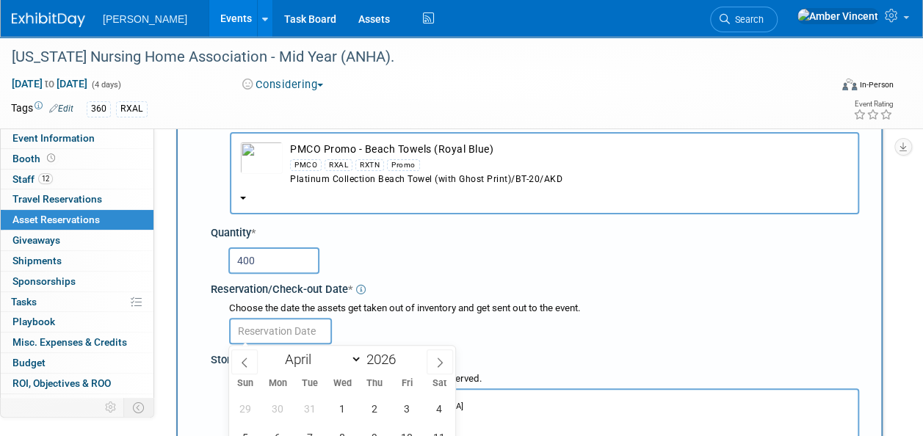
click at [290, 332] on input "text" at bounding box center [280, 331] width 103 height 26
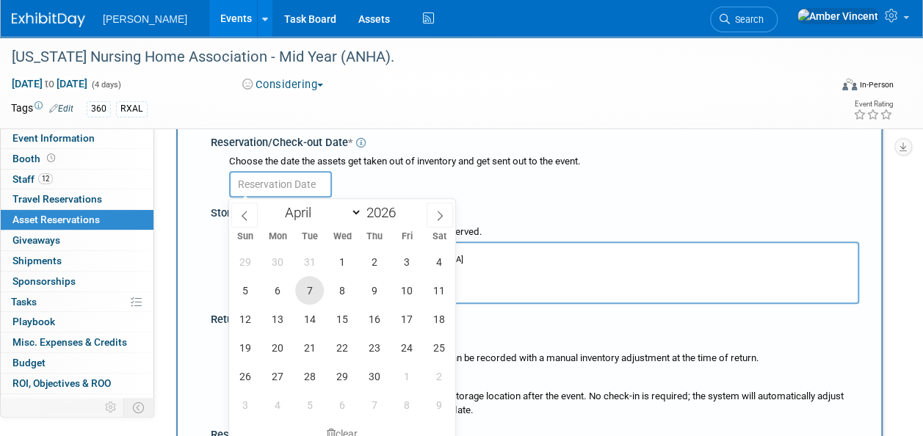
click at [303, 293] on span "7" at bounding box center [309, 290] width 29 height 29
type input "Apr 7, 2026"
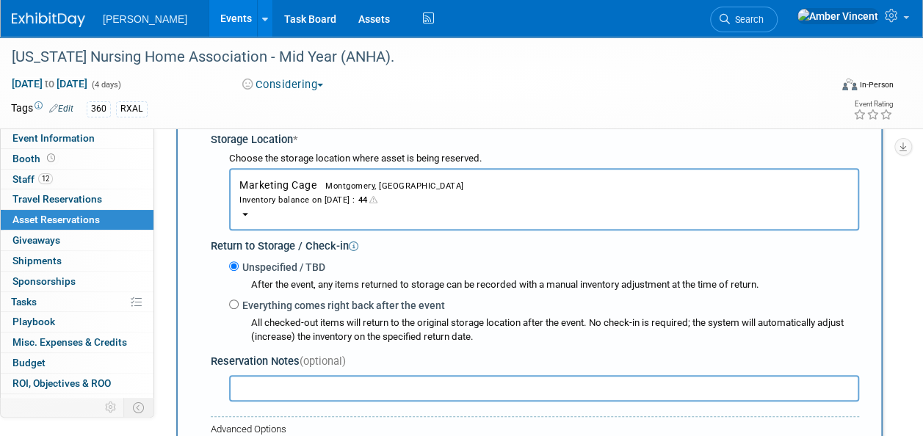
scroll to position [454, 0]
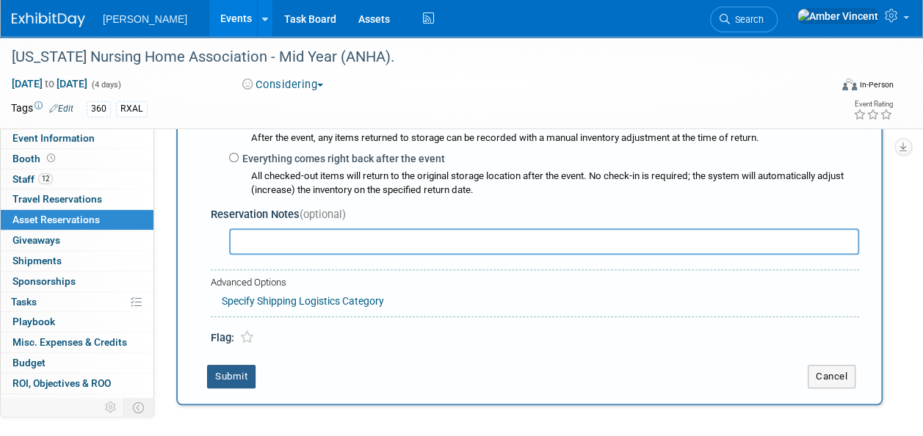
click at [244, 389] on div "New Reservation Asset * -- SELECT ASSET --" at bounding box center [529, 49] width 706 height 711
click at [242, 380] on button "Submit" at bounding box center [231, 376] width 48 height 23
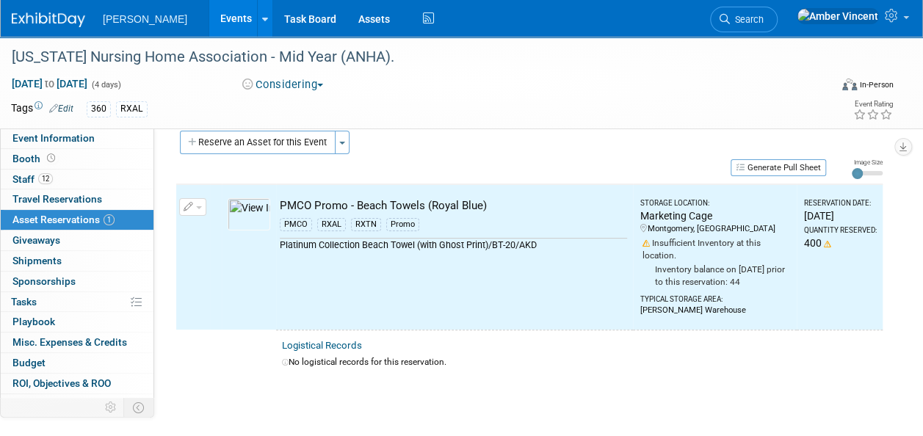
scroll to position [0, 0]
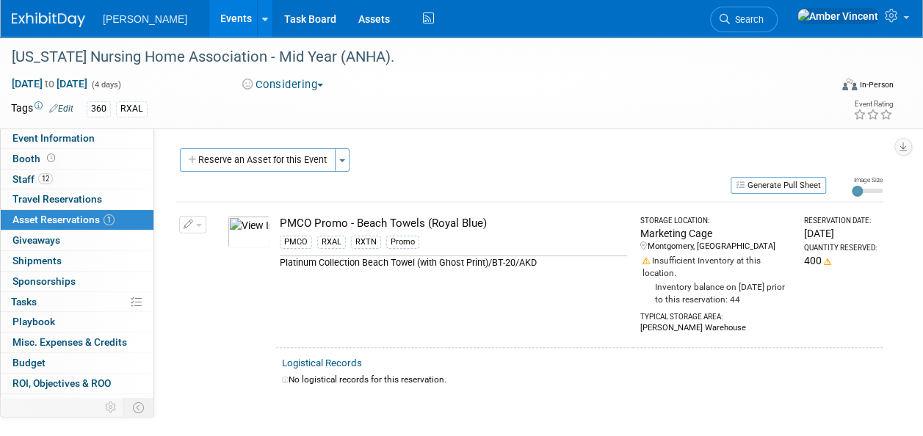
click at [209, 19] on link "Events" at bounding box center [236, 18] width 54 height 37
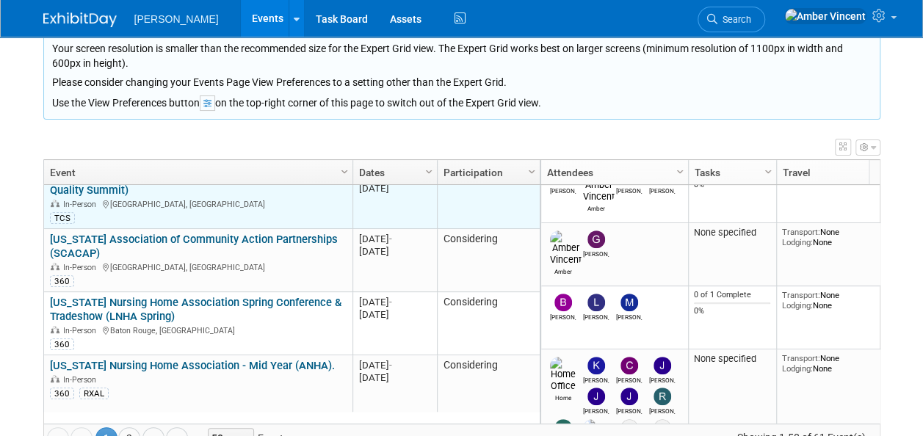
scroll to position [705, 0]
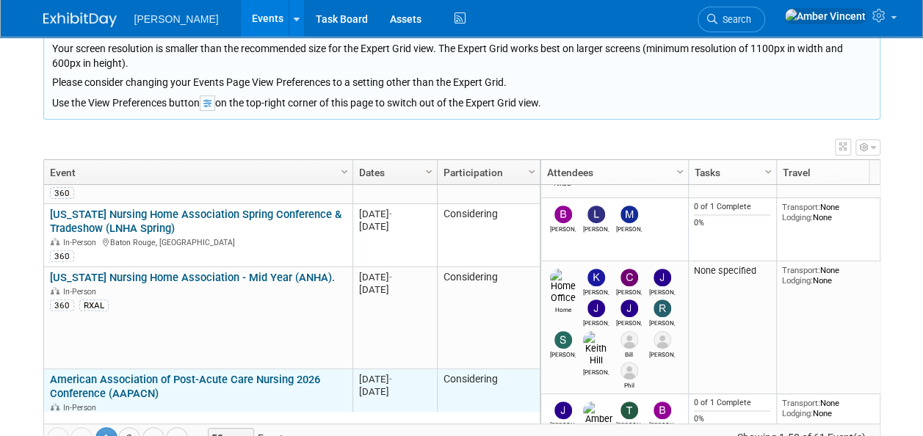
click at [211, 373] on link "American Association of Post-Acute Care Nursing 2026 Conference (AAPACN)" at bounding box center [185, 386] width 270 height 27
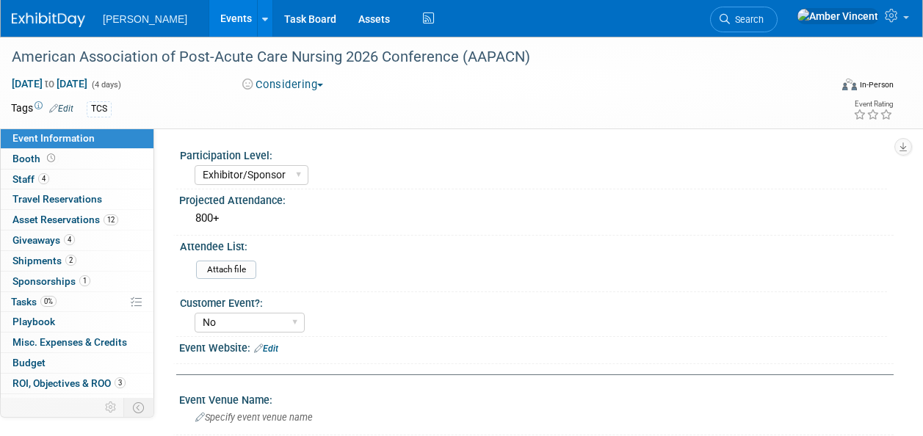
select select "Exhibitor/Sponsor"
select select "No"
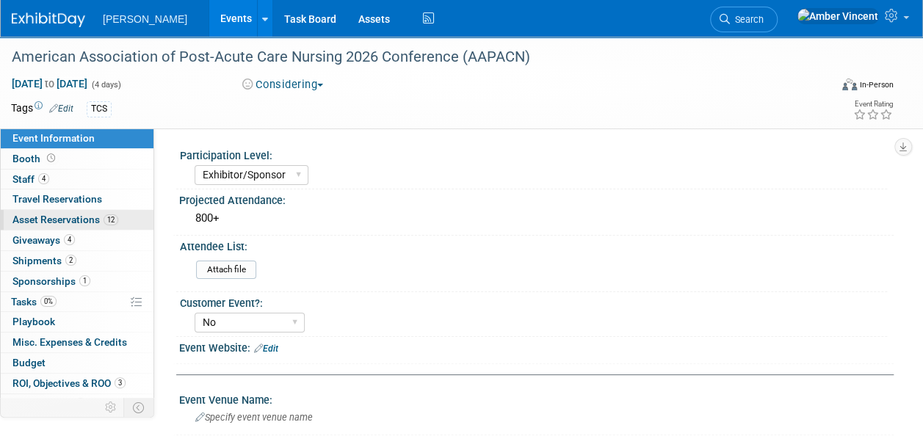
click at [75, 227] on link "12 Asset Reservations 12" at bounding box center [77, 220] width 153 height 20
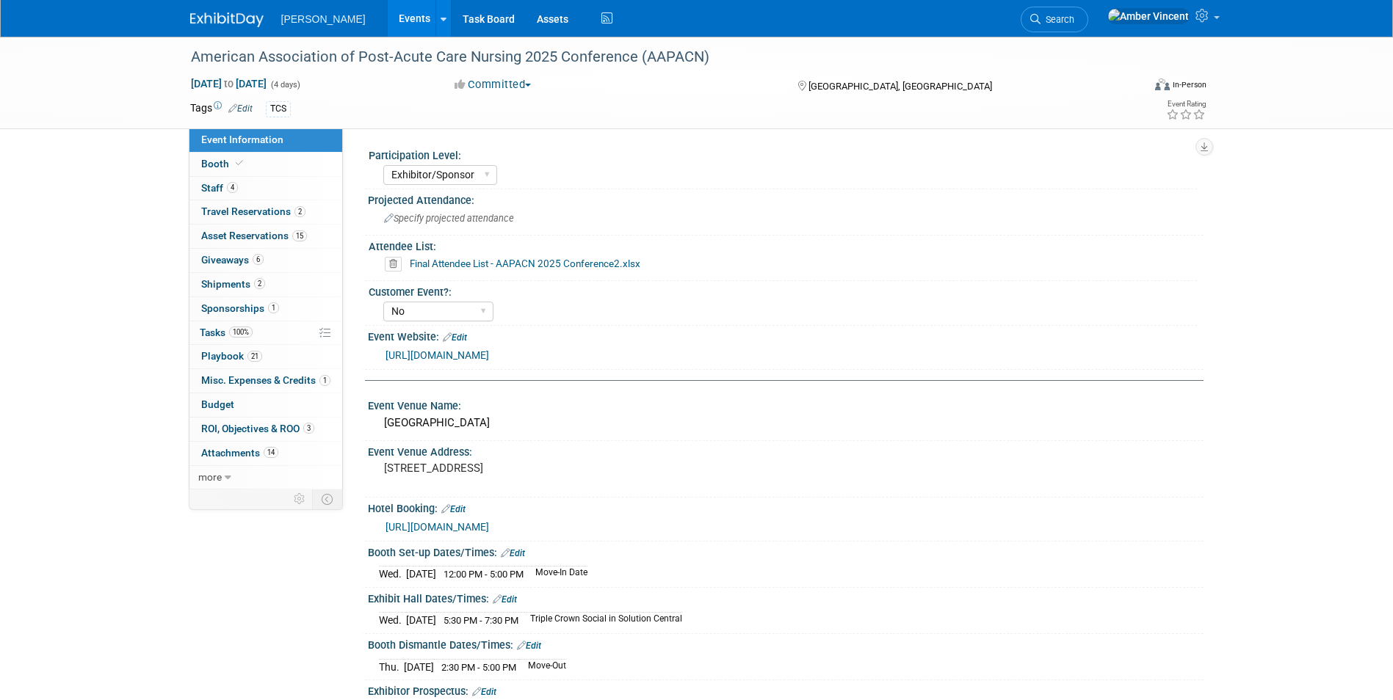
select select "Exhibitor/Sponsor"
select select "No"
click at [248, 242] on link "15 Asset Reservations 15" at bounding box center [265, 236] width 153 height 23
